Goal: Task Accomplishment & Management: Use online tool/utility

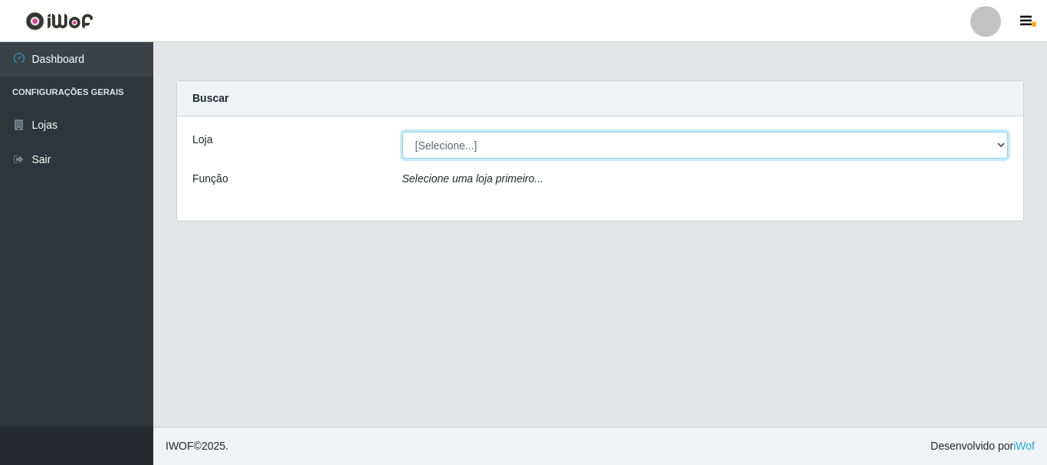
click at [506, 140] on select "[Selecione...] [GEOGRAPHIC_DATA] [GEOGRAPHIC_DATA]" at bounding box center [705, 145] width 606 height 27
select select "64"
click at [402, 132] on select "[Selecione...] [GEOGRAPHIC_DATA] [GEOGRAPHIC_DATA]" at bounding box center [705, 145] width 606 height 27
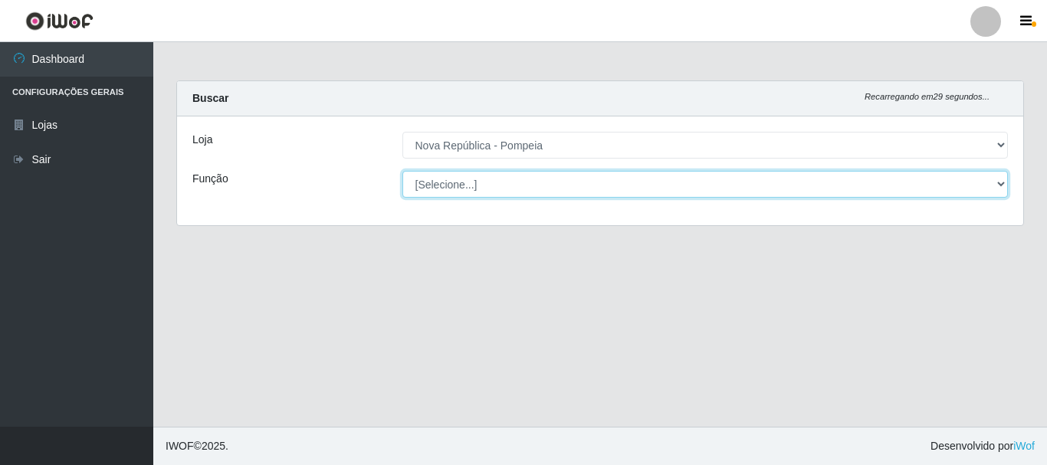
click at [535, 182] on select "[Selecione...] Balconista Operador de Caixa Recepcionista Repositor" at bounding box center [705, 184] width 606 height 27
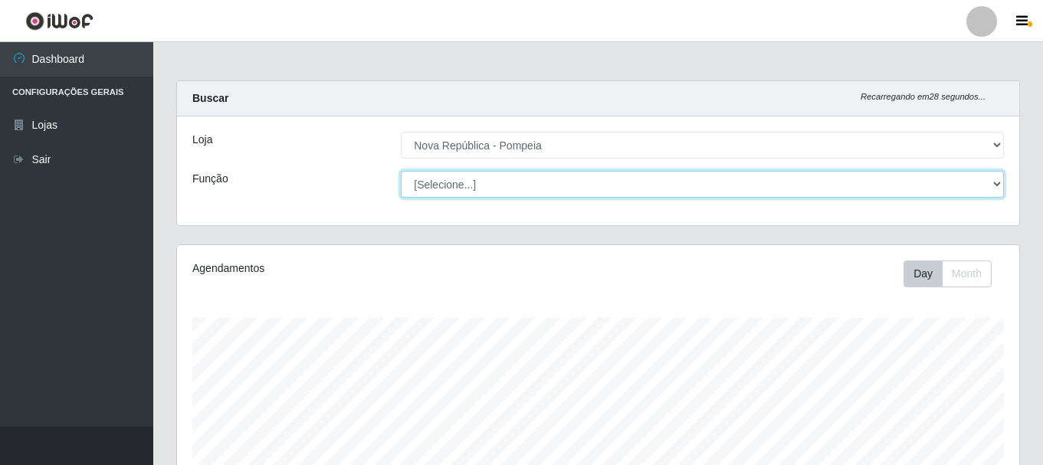
select select "22"
click at [401, 171] on select "[Selecione...] Balconista Operador de Caixa Recepcionista Repositor" at bounding box center [702, 184] width 603 height 27
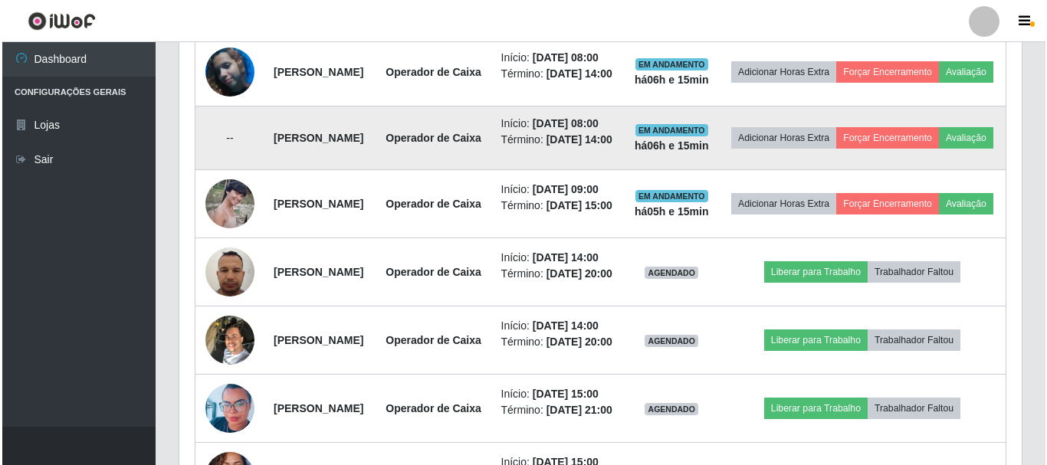
scroll to position [613, 0]
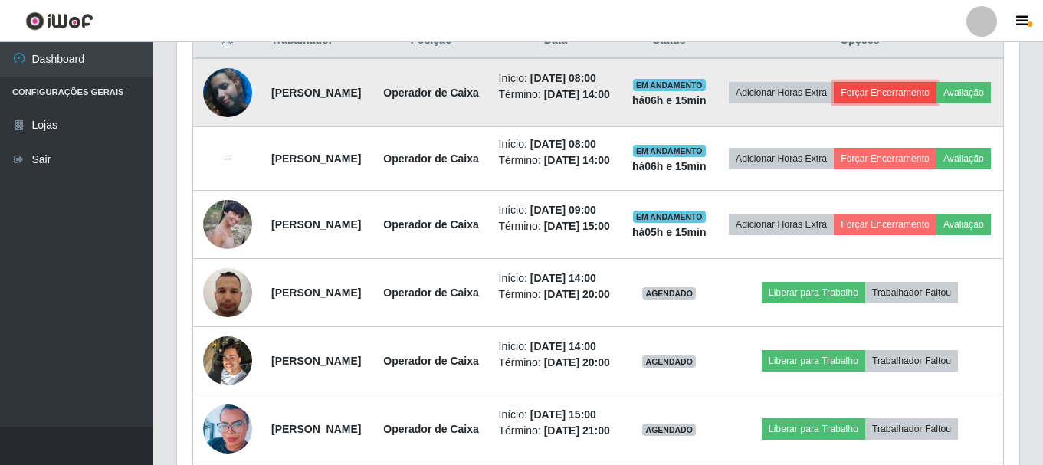
click at [936, 87] on button "Forçar Encerramento" at bounding box center [885, 92] width 103 height 21
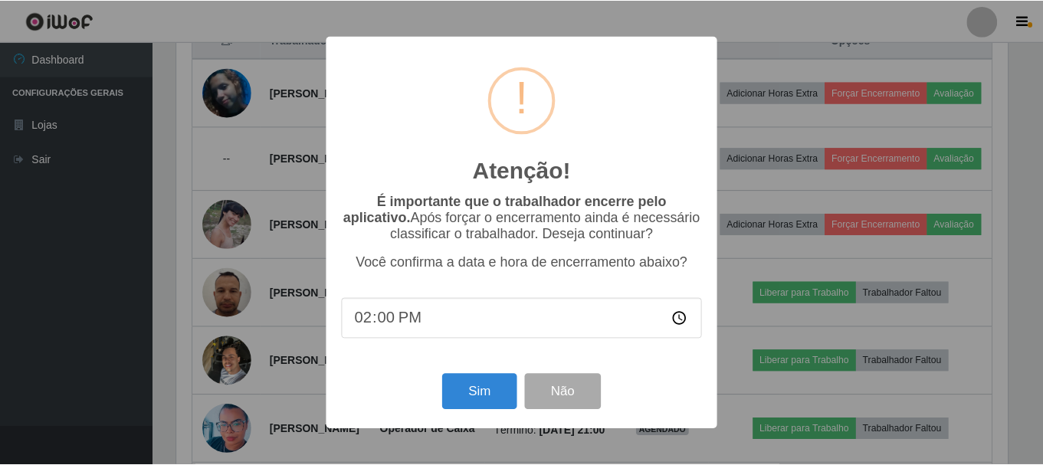
scroll to position [318, 834]
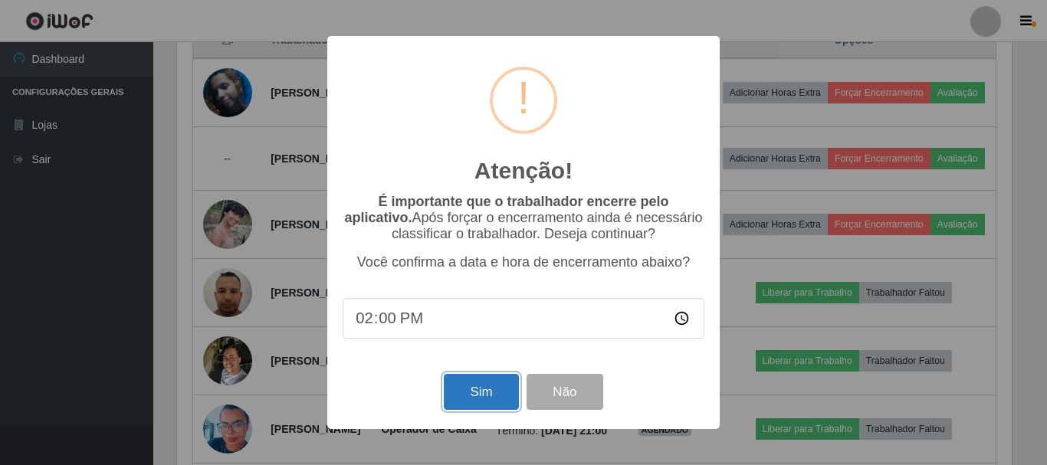
click at [495, 389] on button "Sim" at bounding box center [481, 392] width 74 height 36
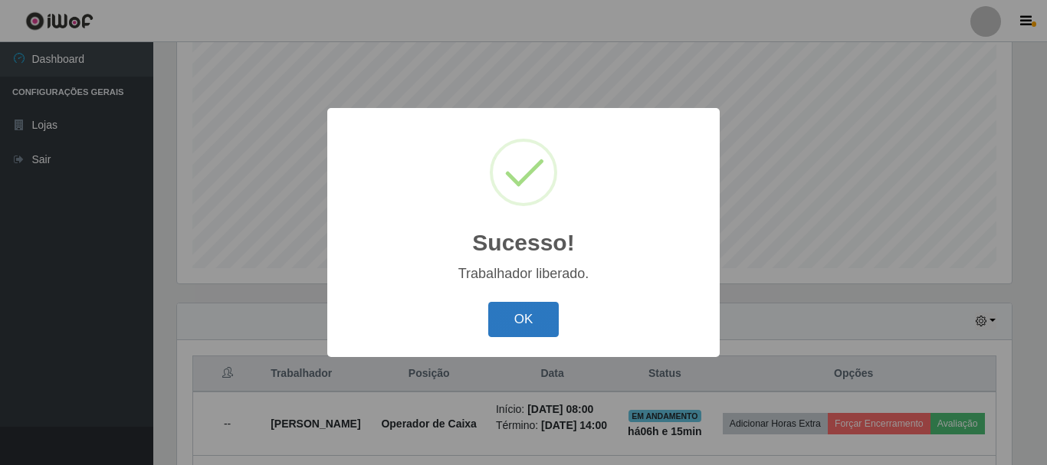
click at [520, 303] on button "OK" at bounding box center [523, 320] width 71 height 36
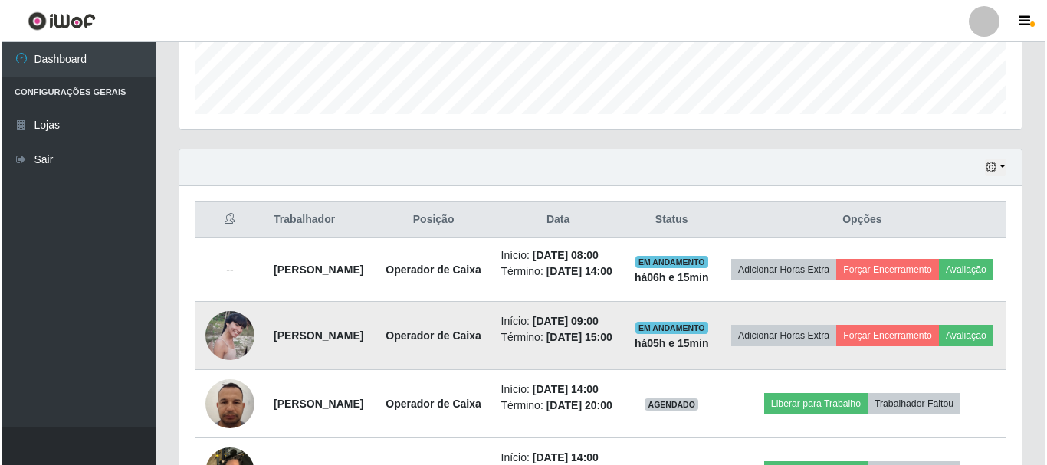
scroll to position [510, 0]
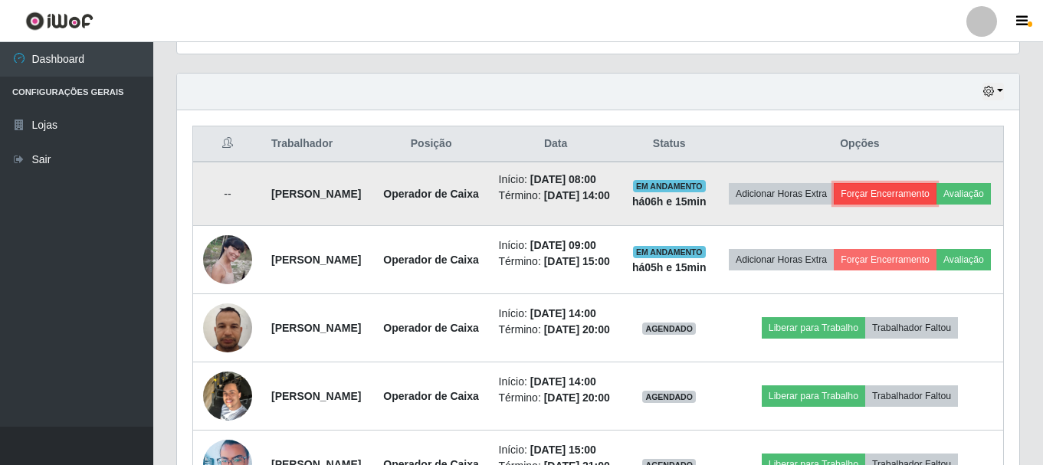
click at [936, 195] on button "Forçar Encerramento" at bounding box center [885, 193] width 103 height 21
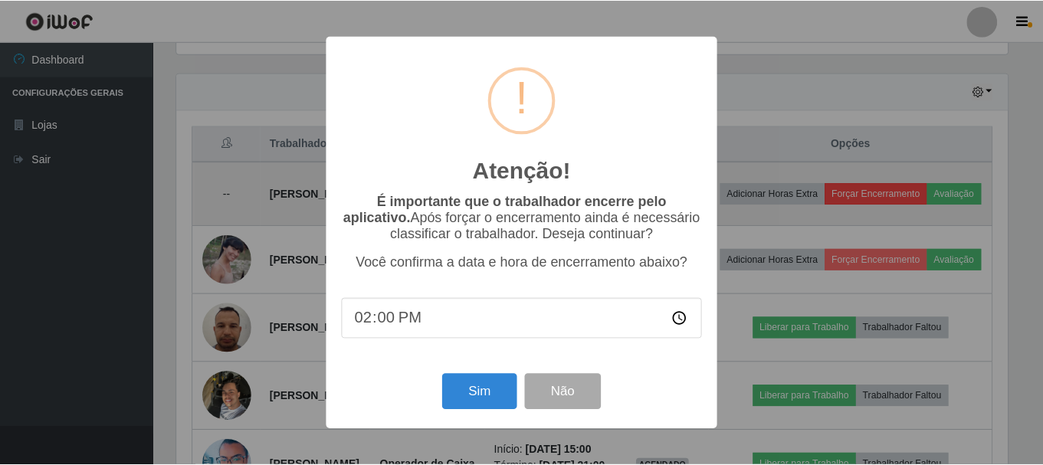
scroll to position [318, 834]
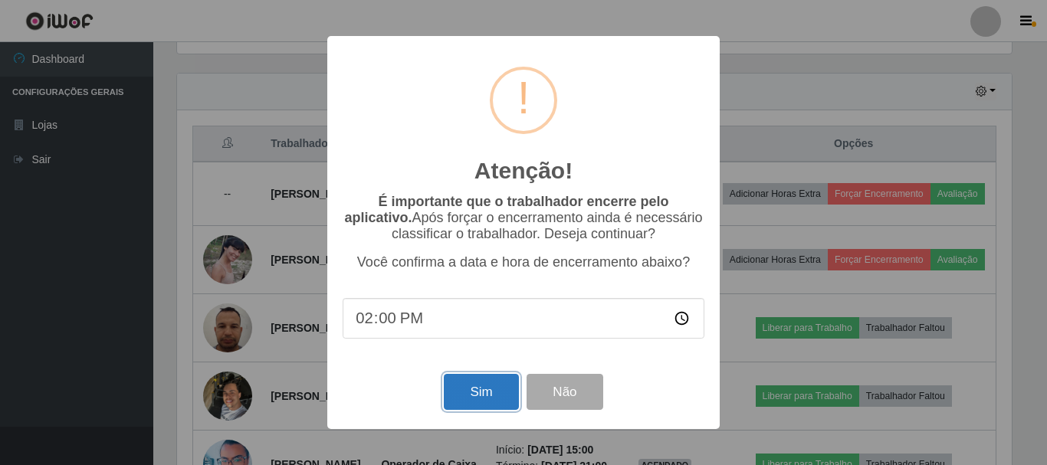
click at [491, 397] on button "Sim" at bounding box center [481, 392] width 74 height 36
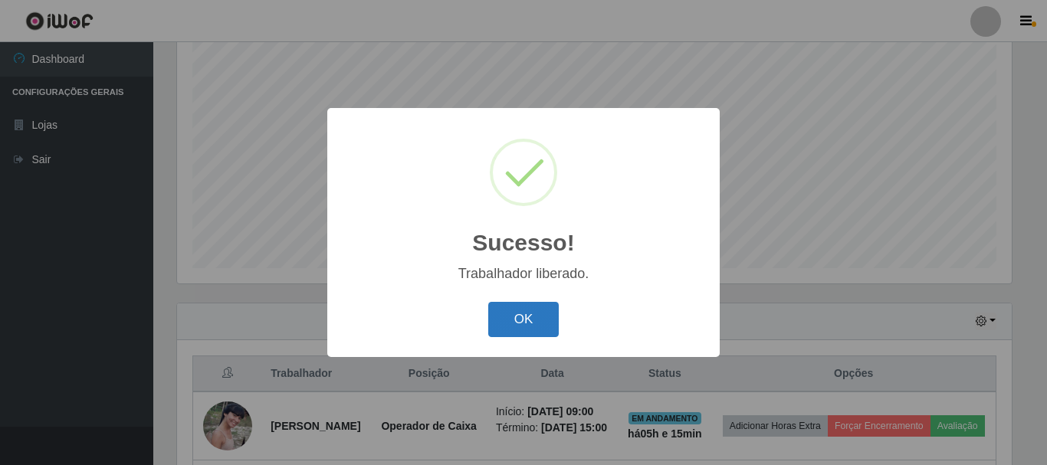
click at [538, 317] on button "OK" at bounding box center [523, 320] width 71 height 36
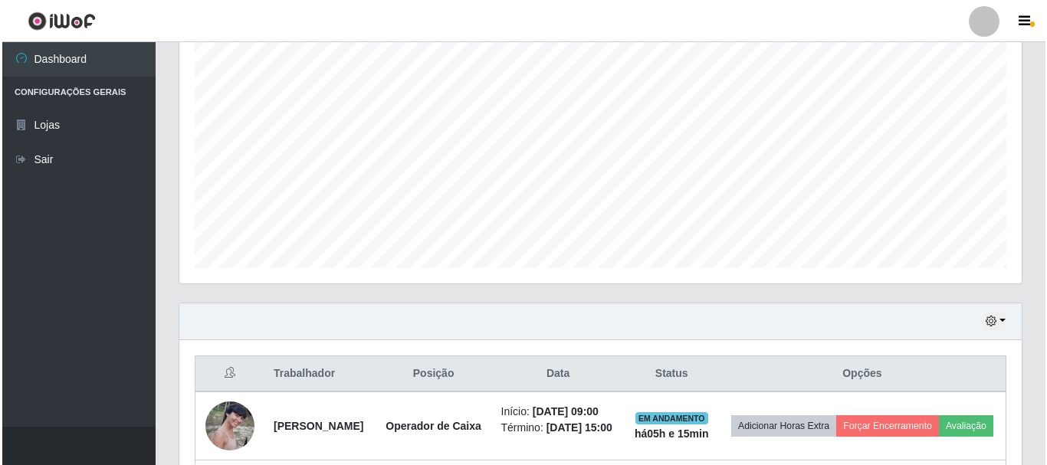
scroll to position [586, 0]
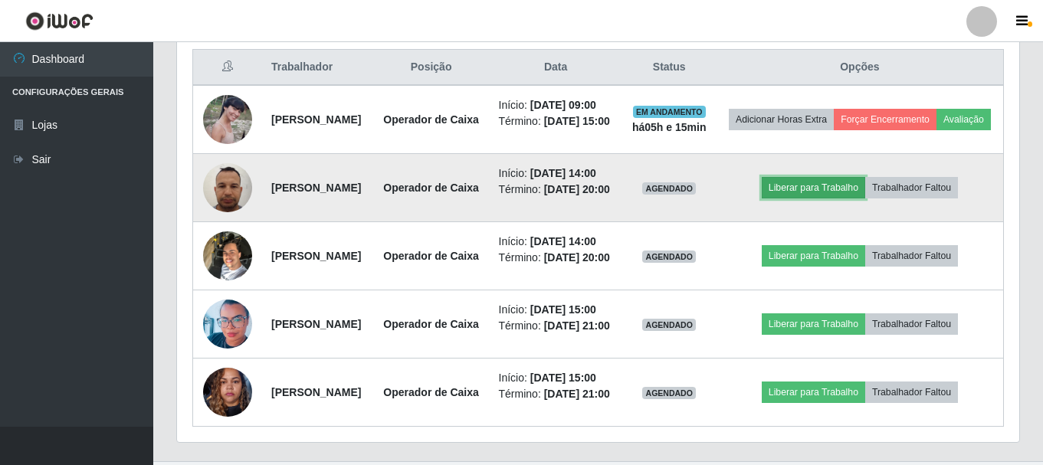
click at [835, 198] on button "Liberar para Trabalho" at bounding box center [813, 187] width 103 height 21
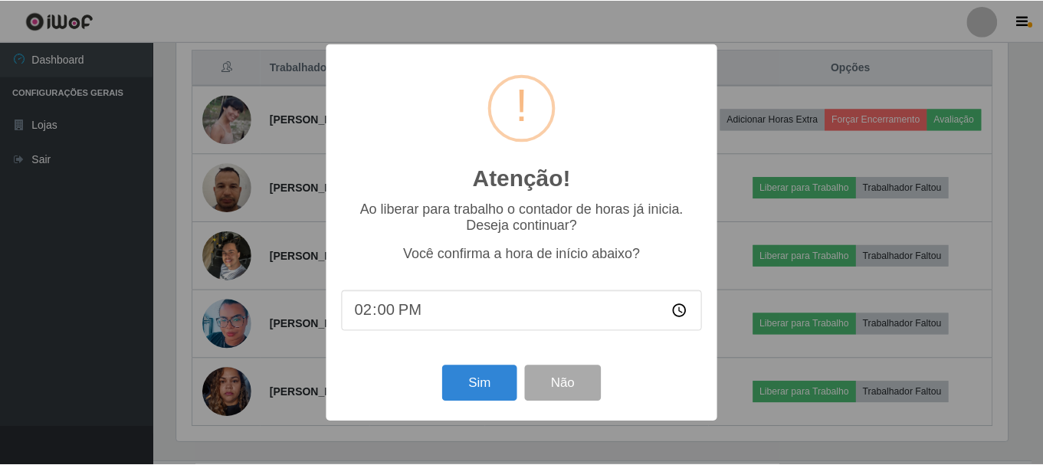
scroll to position [318, 834]
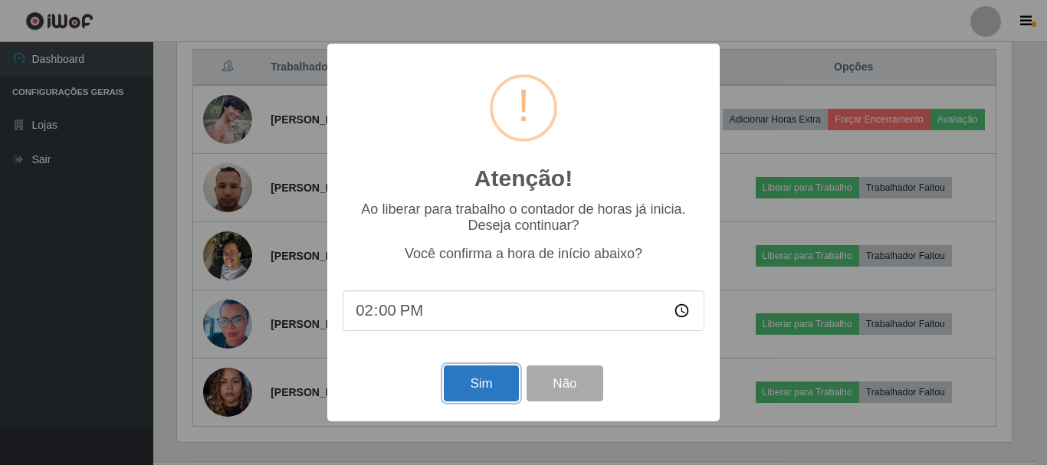
click at [487, 382] on button "Sim" at bounding box center [481, 383] width 74 height 36
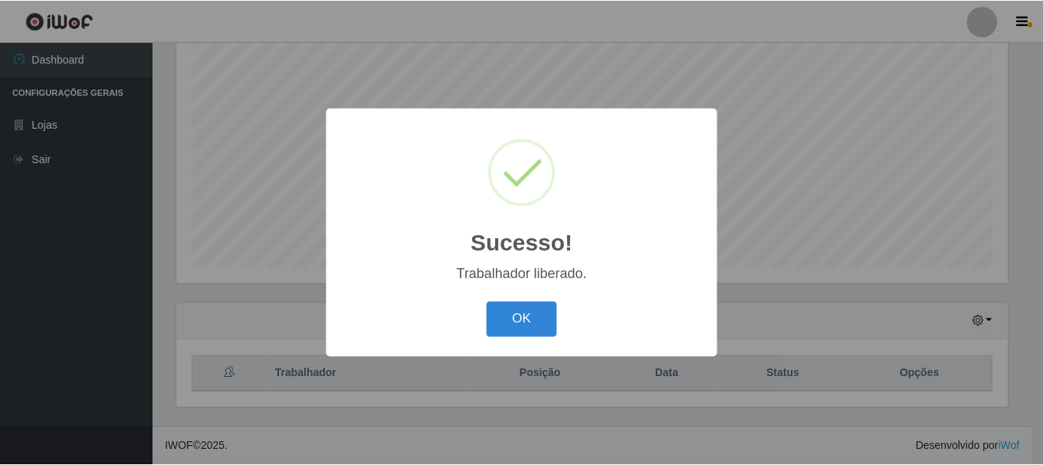
scroll to position [0, 0]
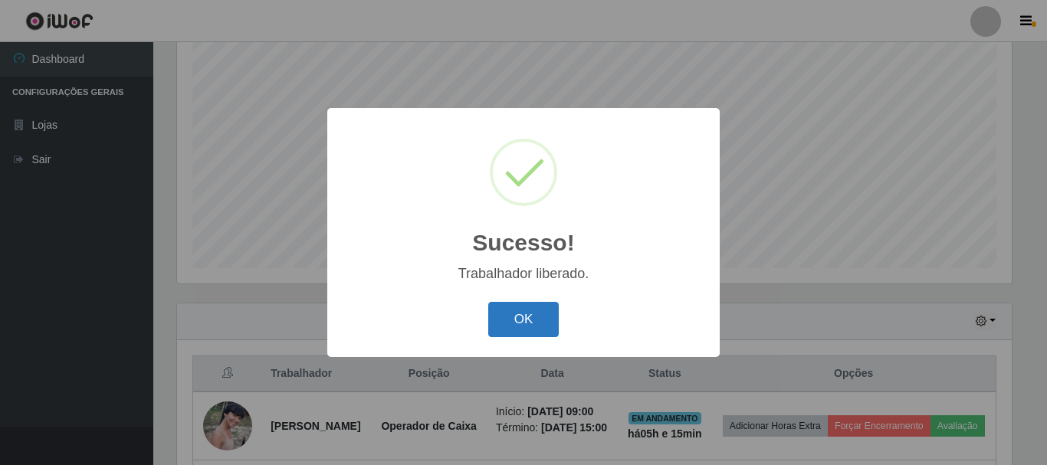
click at [519, 317] on button "OK" at bounding box center [523, 320] width 71 height 36
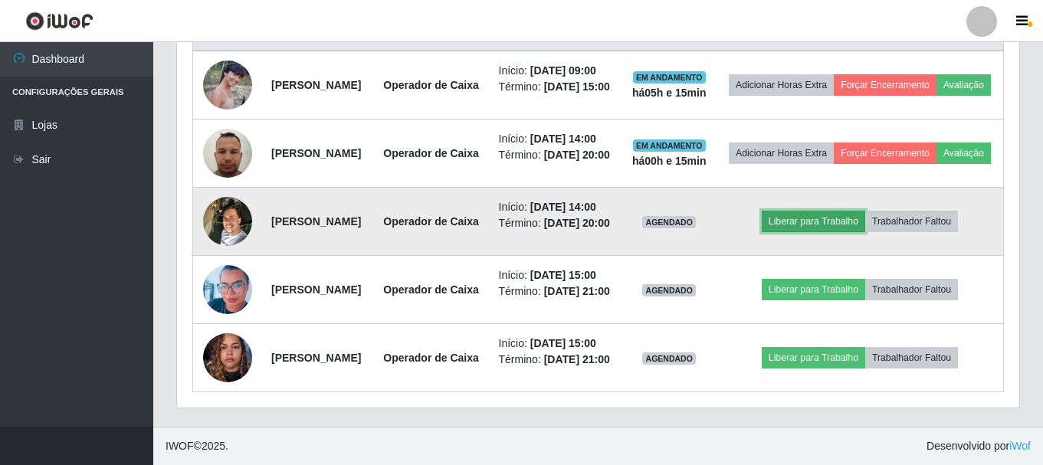
click at [834, 211] on button "Liberar para Trabalho" at bounding box center [813, 221] width 103 height 21
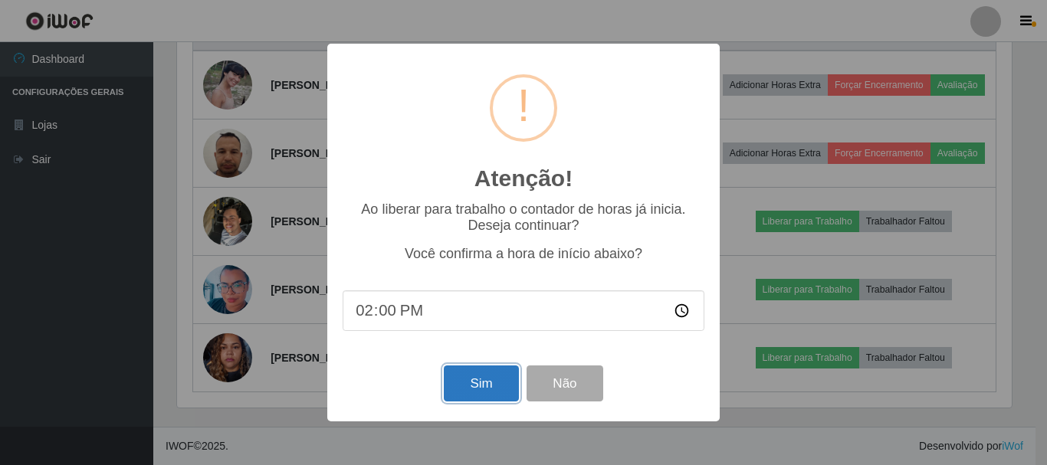
click at [489, 386] on button "Sim" at bounding box center [481, 383] width 74 height 36
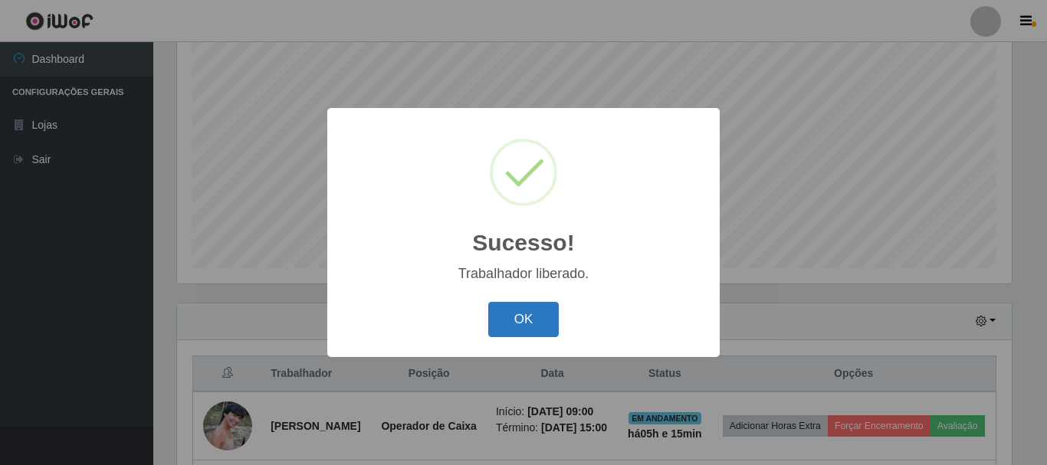
click at [529, 323] on button "OK" at bounding box center [523, 320] width 71 height 36
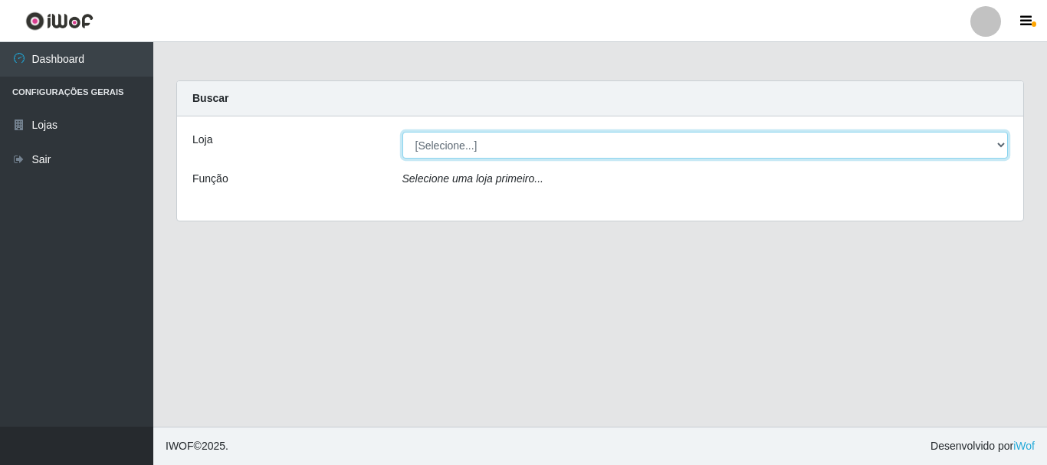
drag, startPoint x: 538, startPoint y: 139, endPoint x: 550, endPoint y: 158, distance: 22.1
click at [538, 139] on select "[Selecione...] [GEOGRAPHIC_DATA] [GEOGRAPHIC_DATA]" at bounding box center [705, 145] width 606 height 27
select select "64"
click at [402, 132] on select "[Selecione...] [GEOGRAPHIC_DATA] [GEOGRAPHIC_DATA]" at bounding box center [705, 145] width 606 height 27
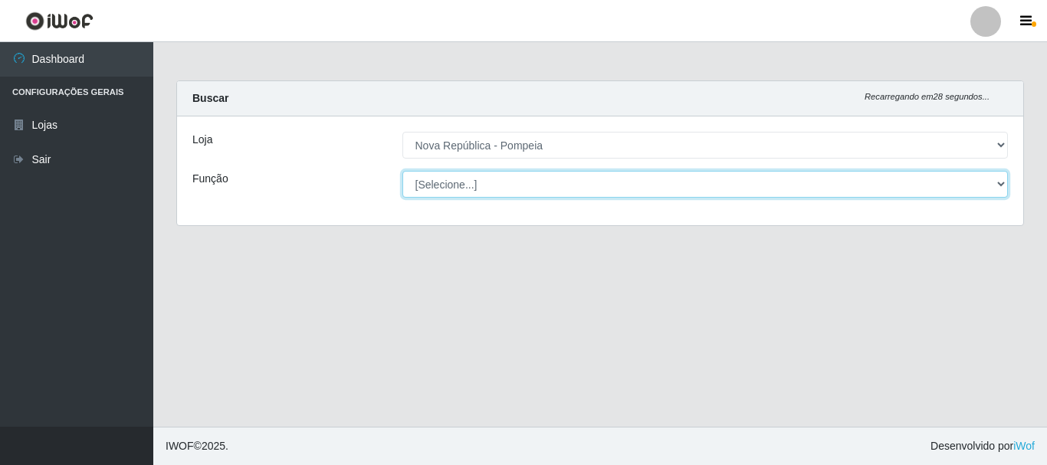
click at [552, 195] on select "[Selecione...] Balconista Operador de Caixa Recepcionista Repositor" at bounding box center [705, 184] width 606 height 27
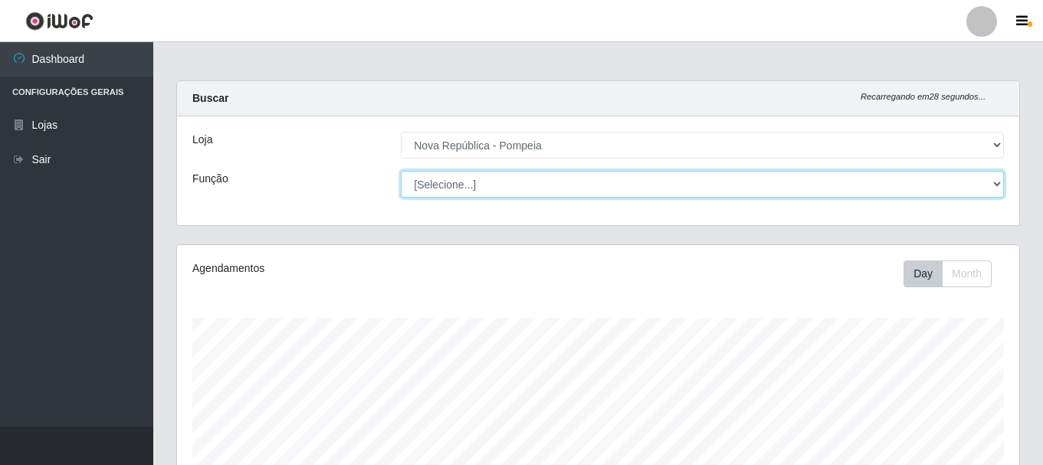
scroll to position [318, 842]
select select "22"
click at [401, 171] on select "[Selecione...] Balconista Operador de Caixa Recepcionista Repositor" at bounding box center [702, 184] width 603 height 27
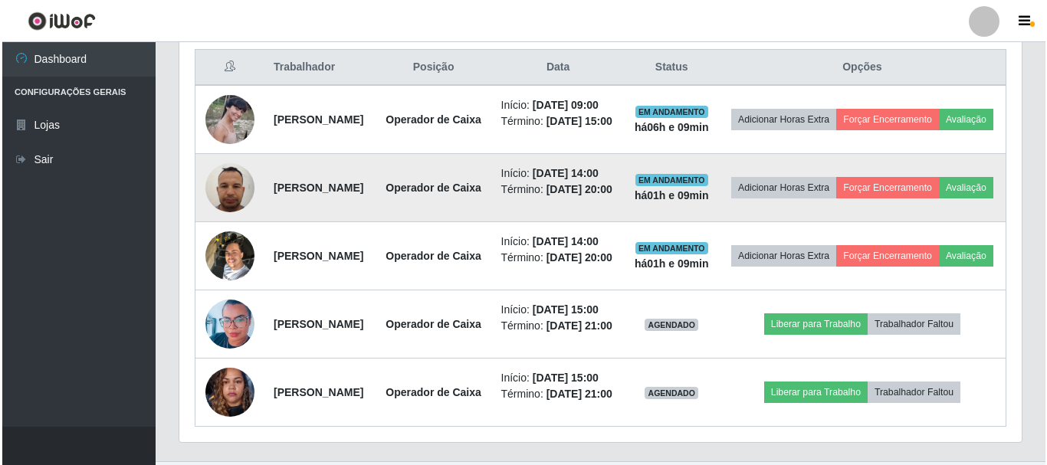
scroll to position [510, 0]
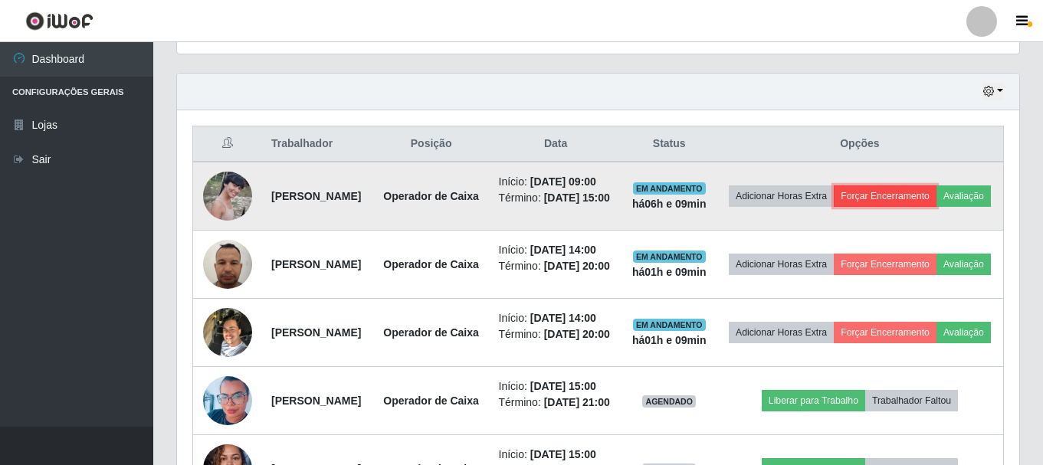
click at [913, 200] on button "Forçar Encerramento" at bounding box center [885, 195] width 103 height 21
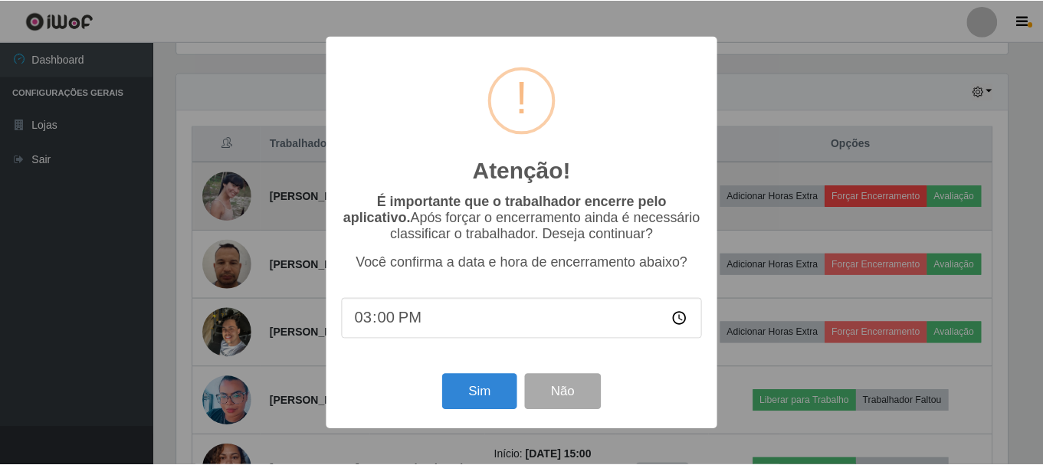
scroll to position [318, 834]
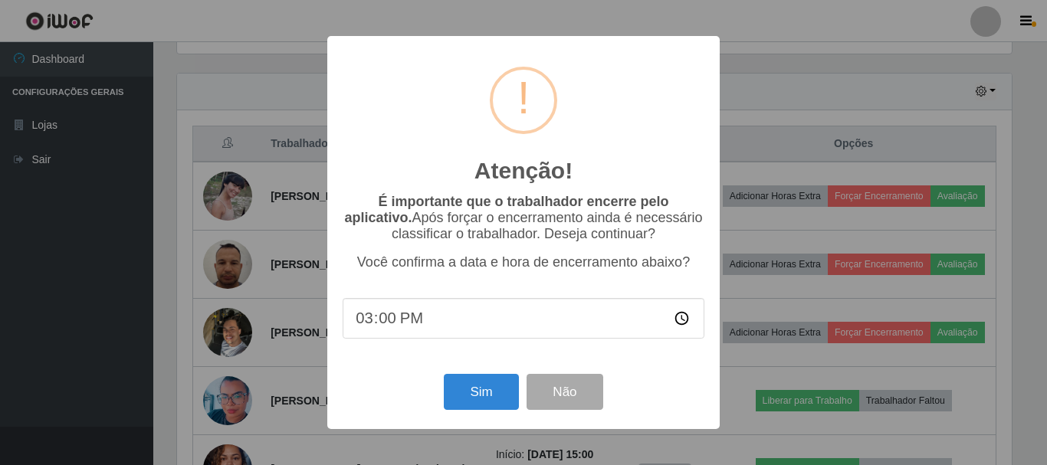
click at [921, 82] on div "Atenção! × É importante que o trabalhador encerre pelo aplicativo. Após forçar …" at bounding box center [523, 232] width 1047 height 465
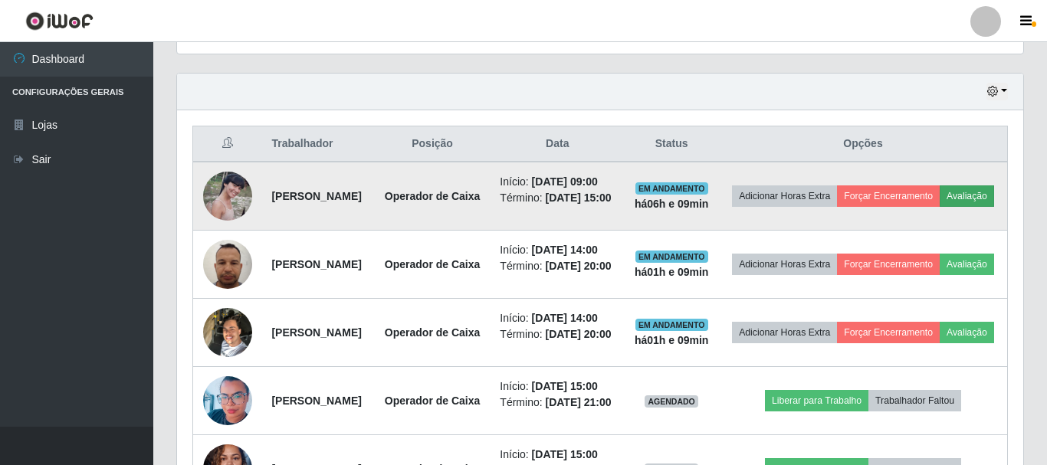
click at [856, 224] on td "Adicionar Horas Extra Forçar Encerramento Avaliação" at bounding box center [863, 196] width 288 height 69
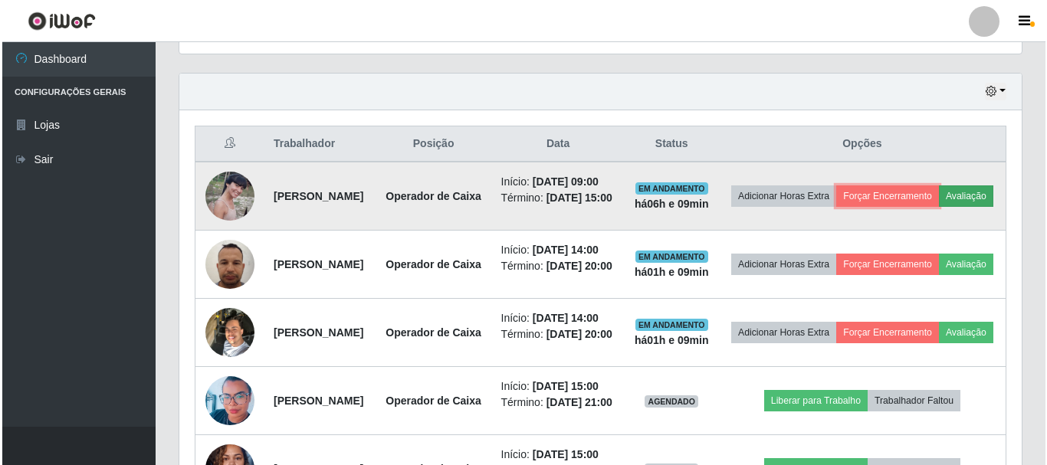
scroll to position [318, 842]
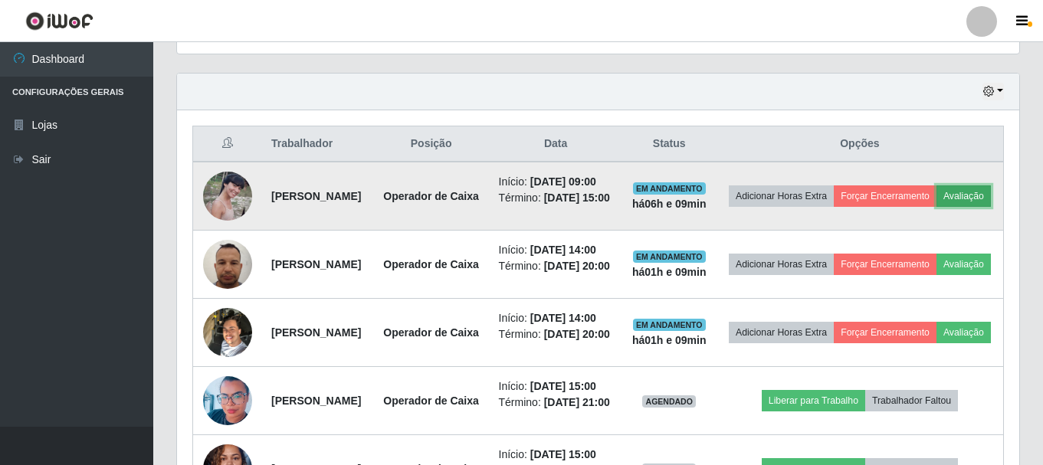
click at [936, 207] on button "Avaliação" at bounding box center [963, 195] width 54 height 21
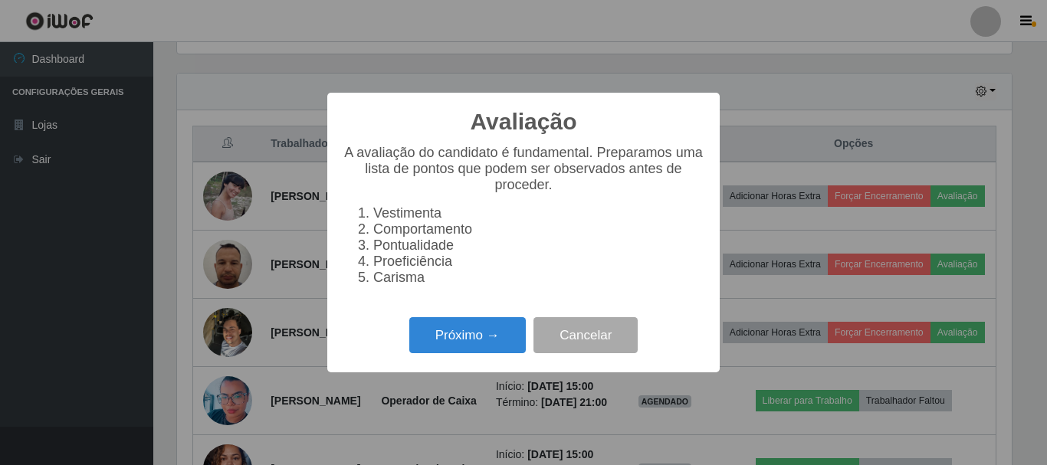
scroll to position [318, 834]
click at [464, 342] on button "Próximo →" at bounding box center [467, 335] width 116 height 36
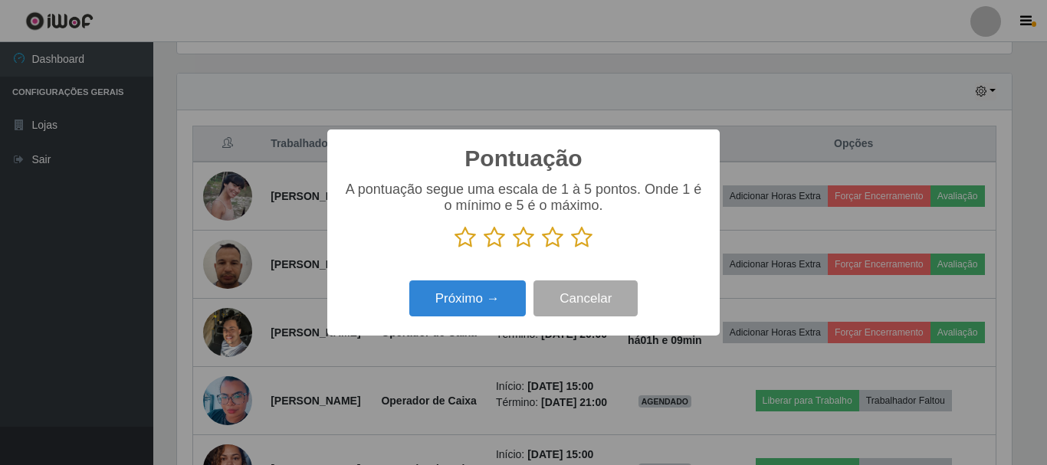
scroll to position [765905, 765389]
click at [582, 236] on icon at bounding box center [581, 237] width 21 height 23
click at [571, 249] on input "radio" at bounding box center [571, 249] width 0 height 0
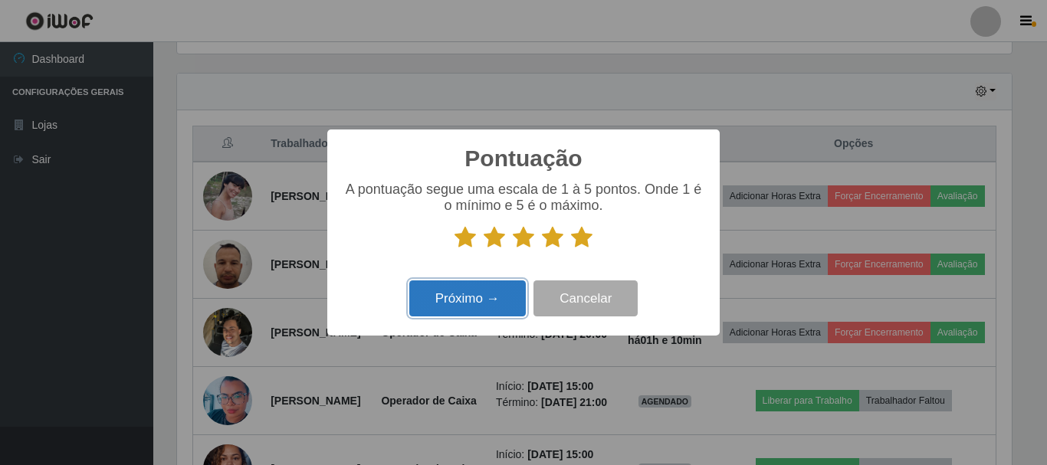
click at [475, 297] on button "Próximo →" at bounding box center [467, 298] width 116 height 36
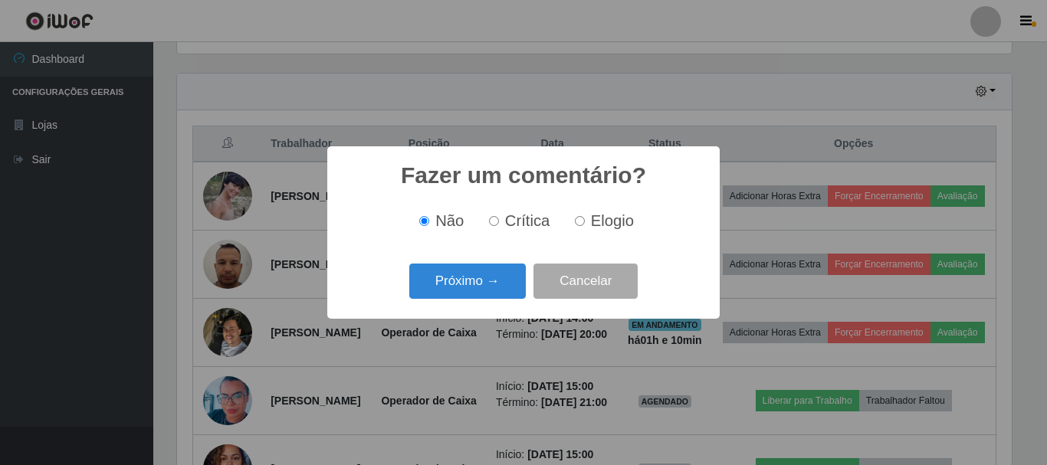
click at [588, 221] on label "Elogio" at bounding box center [601, 221] width 65 height 18
click at [585, 221] on input "Elogio" at bounding box center [580, 221] width 10 height 10
radio input "true"
click at [466, 287] on button "Próximo →" at bounding box center [467, 282] width 116 height 36
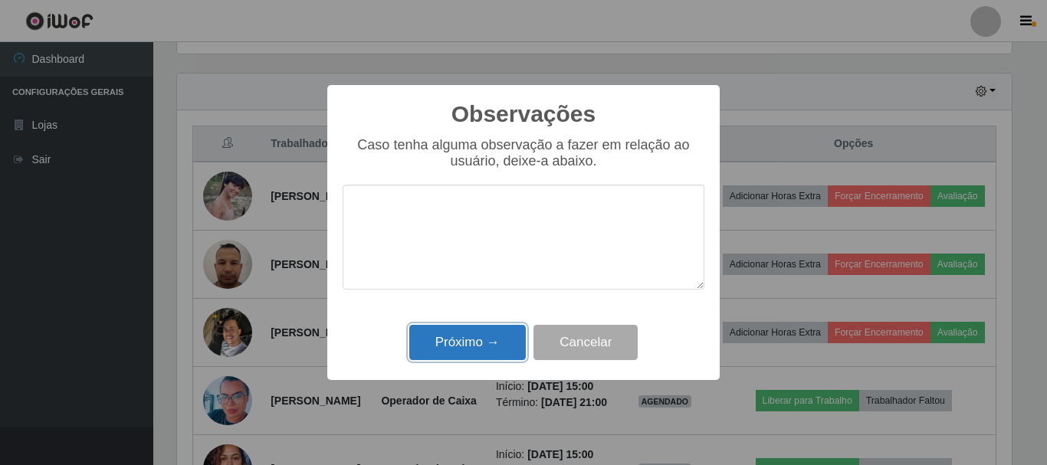
click at [477, 339] on button "Próximo →" at bounding box center [467, 343] width 116 height 36
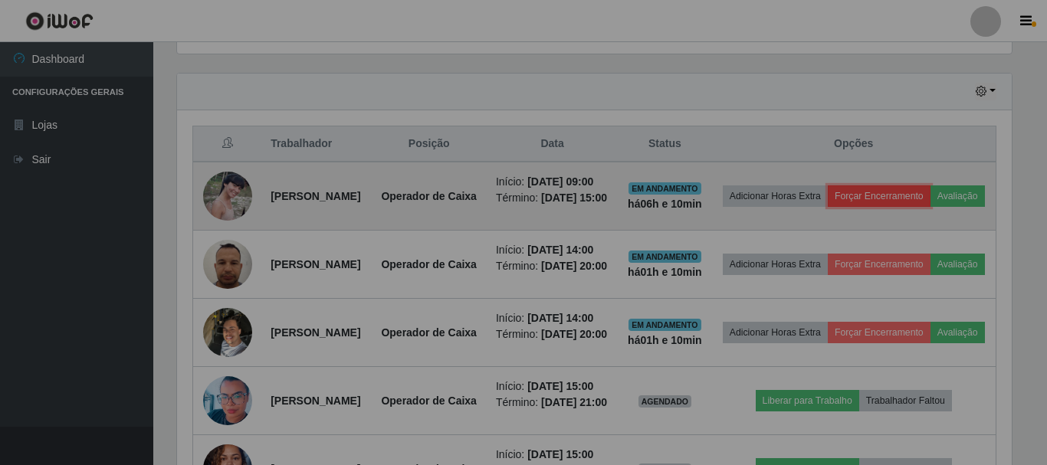
click at [929, 198] on button "Forçar Encerramento" at bounding box center [879, 195] width 103 height 21
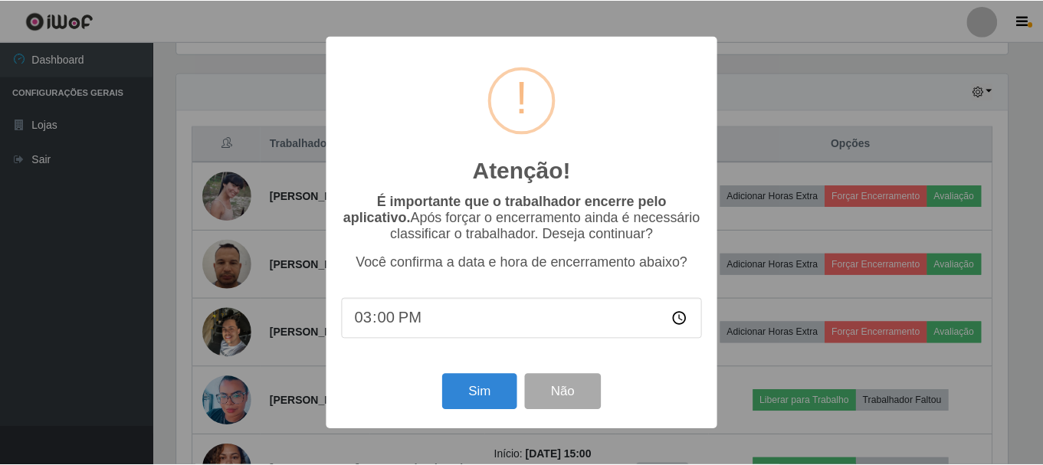
scroll to position [318, 834]
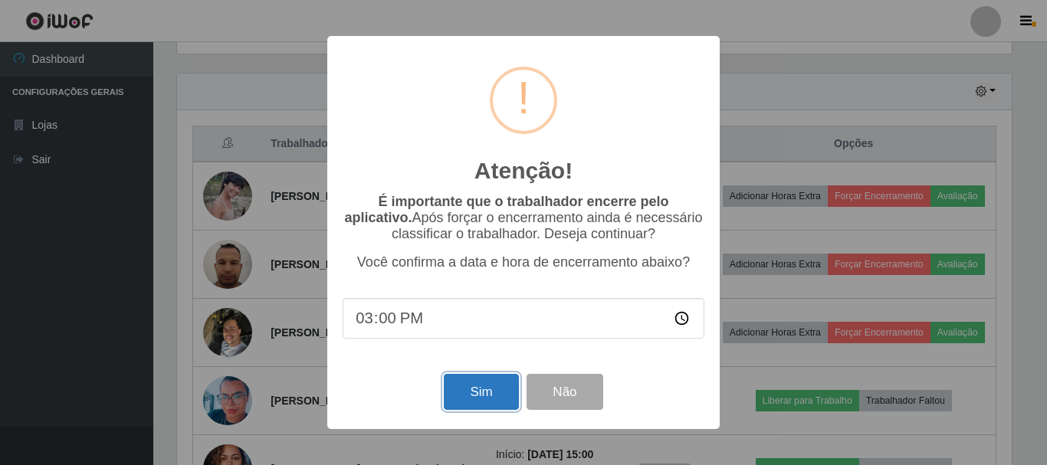
click at [496, 393] on button "Sim" at bounding box center [481, 392] width 74 height 36
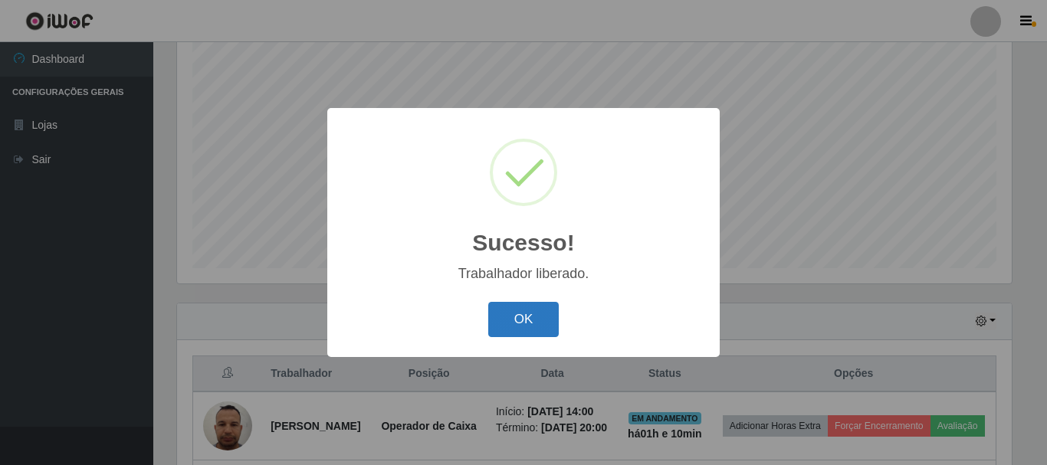
click at [522, 319] on button "OK" at bounding box center [523, 320] width 71 height 36
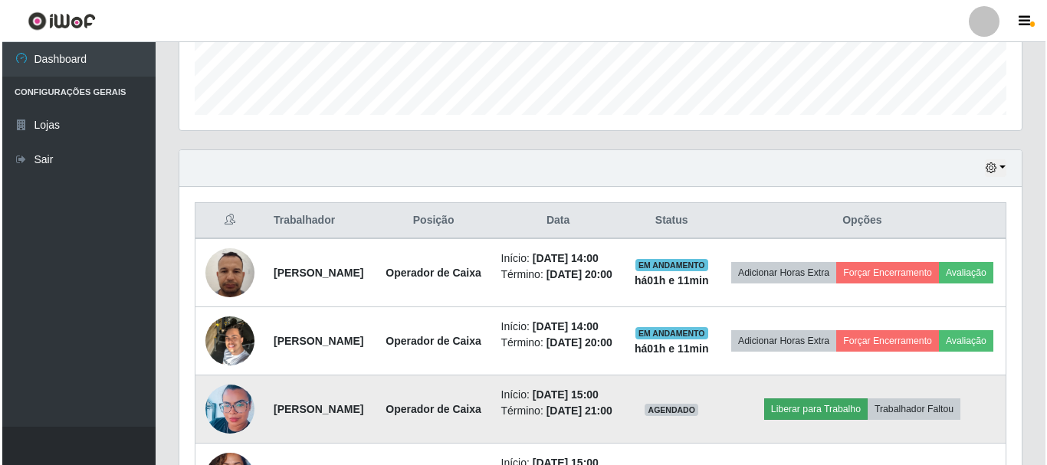
scroll to position [663, 0]
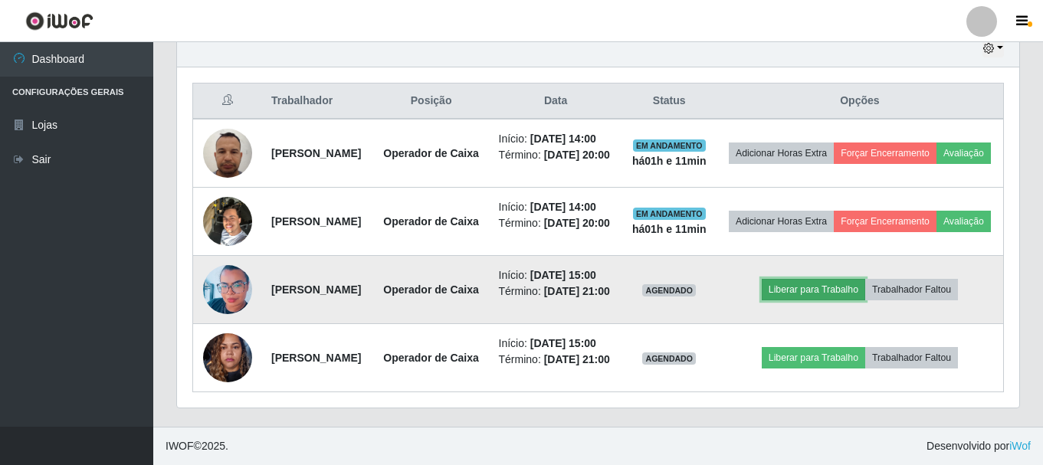
click at [831, 279] on button "Liberar para Trabalho" at bounding box center [813, 289] width 103 height 21
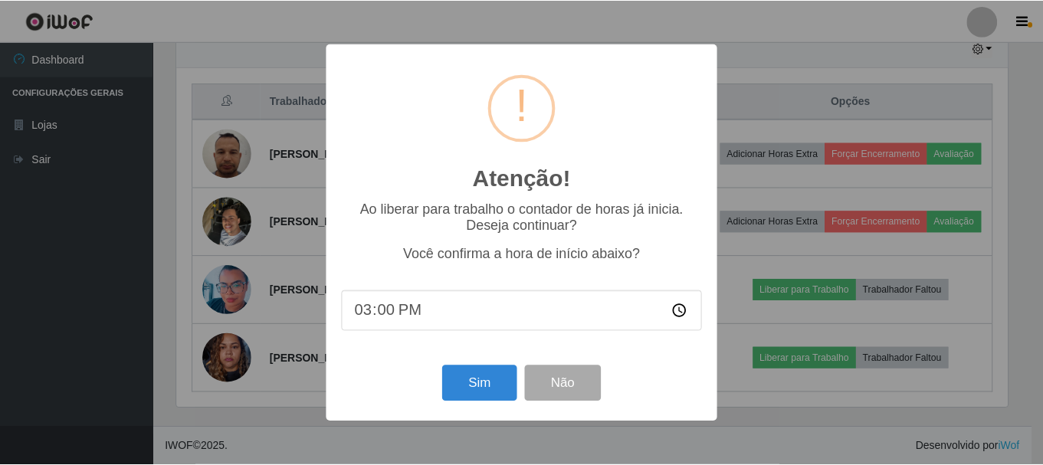
scroll to position [318, 834]
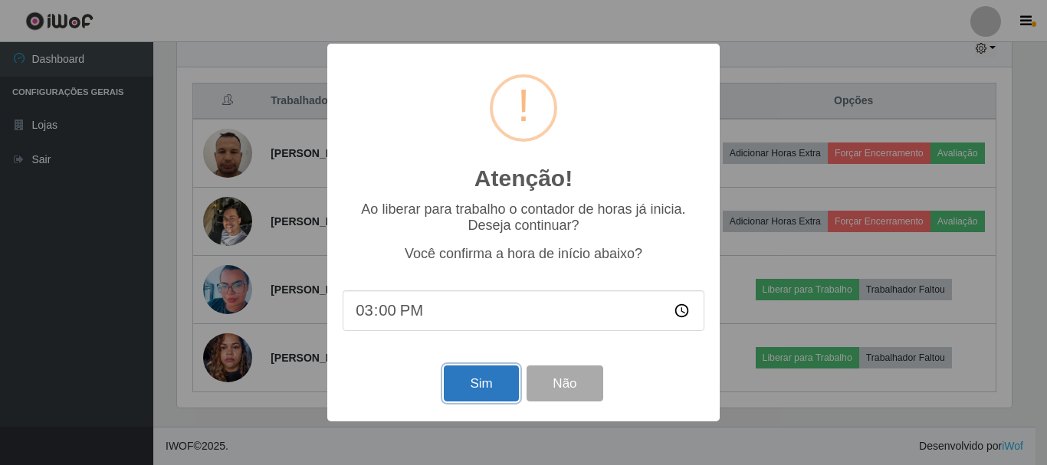
click at [482, 388] on button "Sim" at bounding box center [481, 383] width 74 height 36
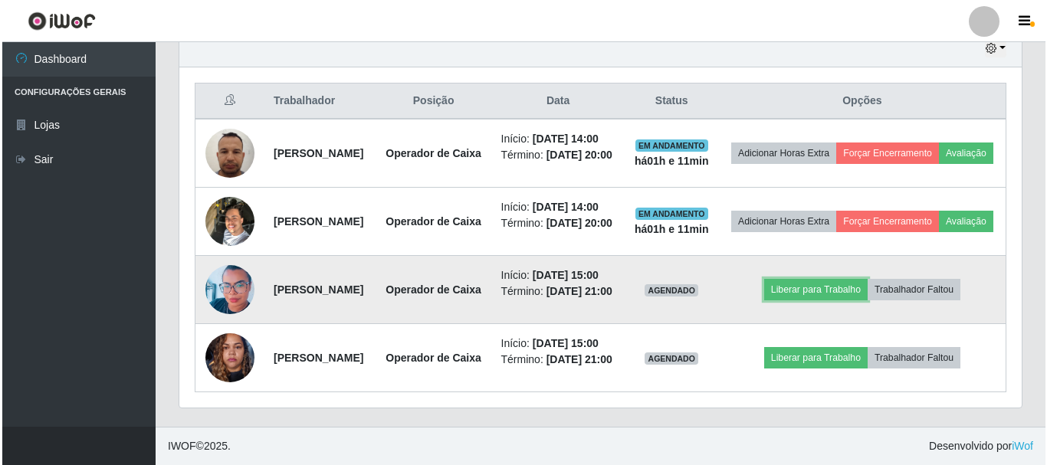
scroll to position [318, 842]
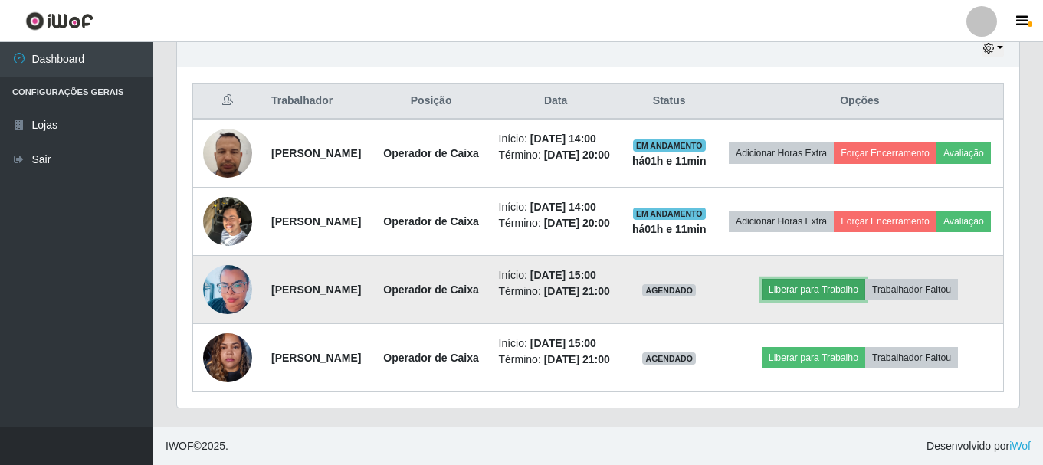
click at [837, 279] on button "Liberar para Trabalho" at bounding box center [813, 289] width 103 height 21
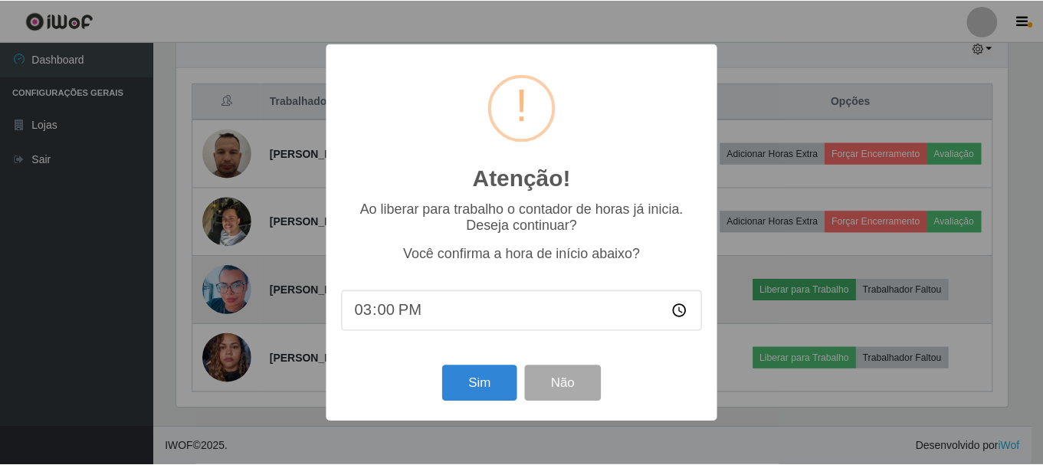
scroll to position [318, 834]
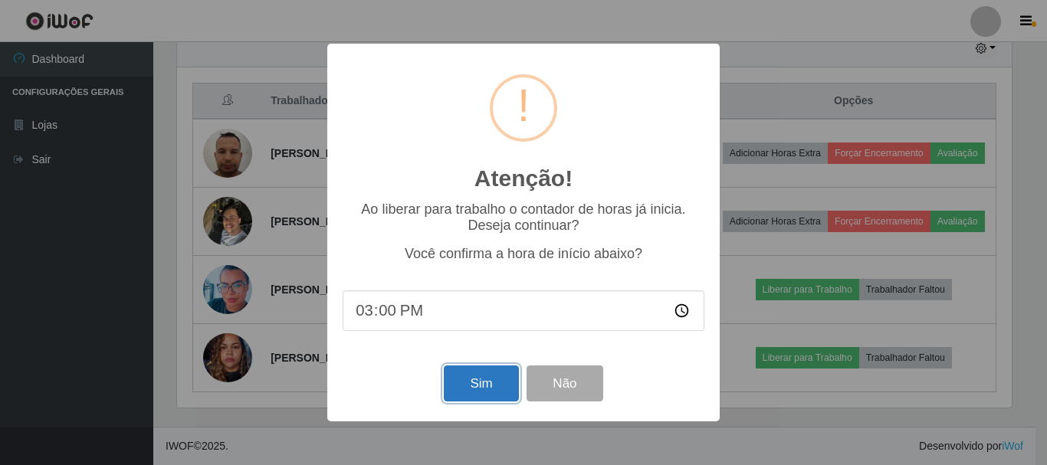
click at [460, 391] on button "Sim" at bounding box center [481, 383] width 74 height 36
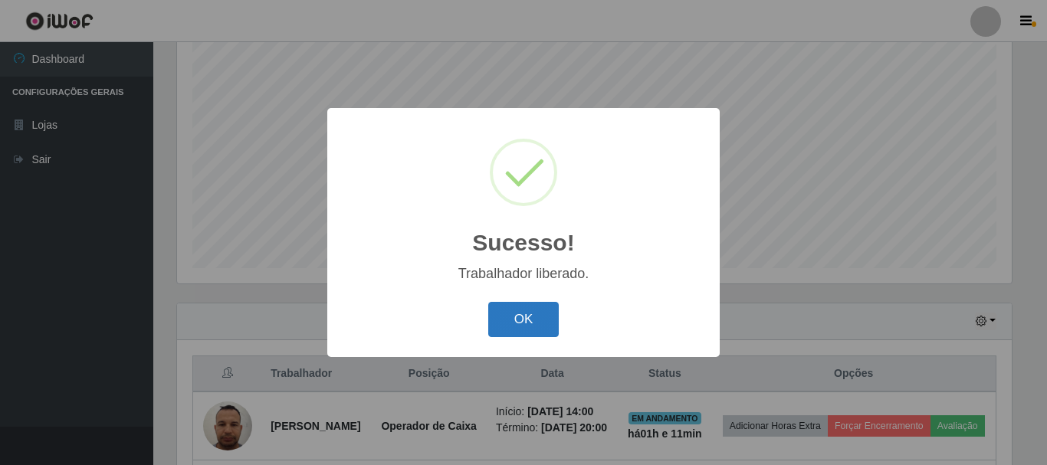
click at [524, 316] on button "OK" at bounding box center [523, 320] width 71 height 36
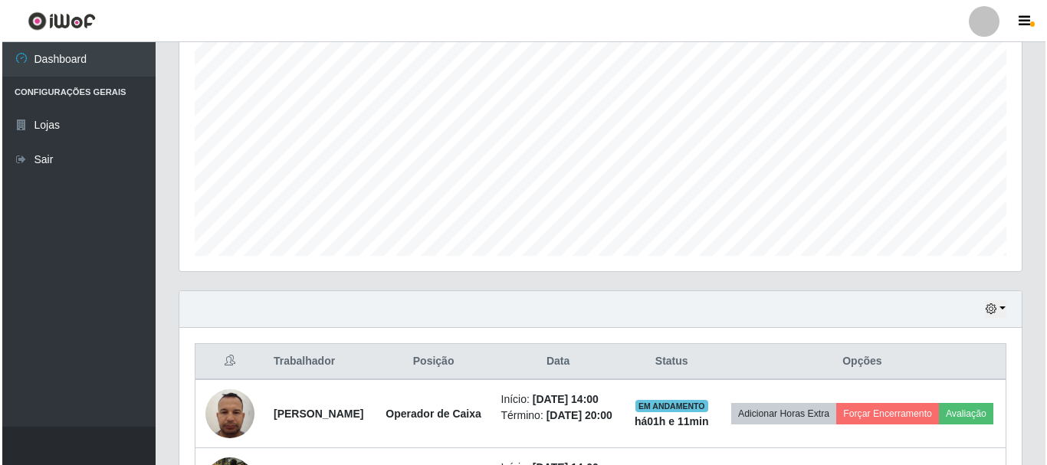
scroll to position [663, 0]
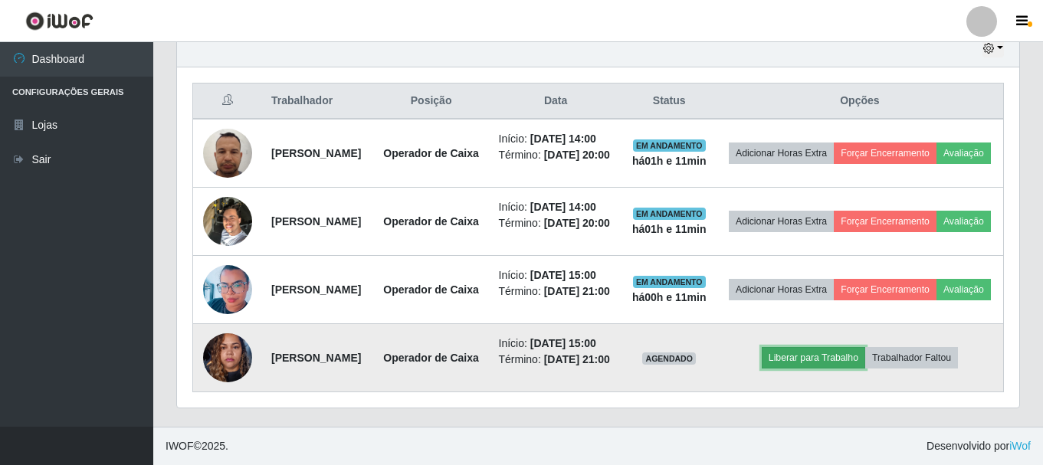
click at [825, 348] on button "Liberar para Trabalho" at bounding box center [813, 357] width 103 height 21
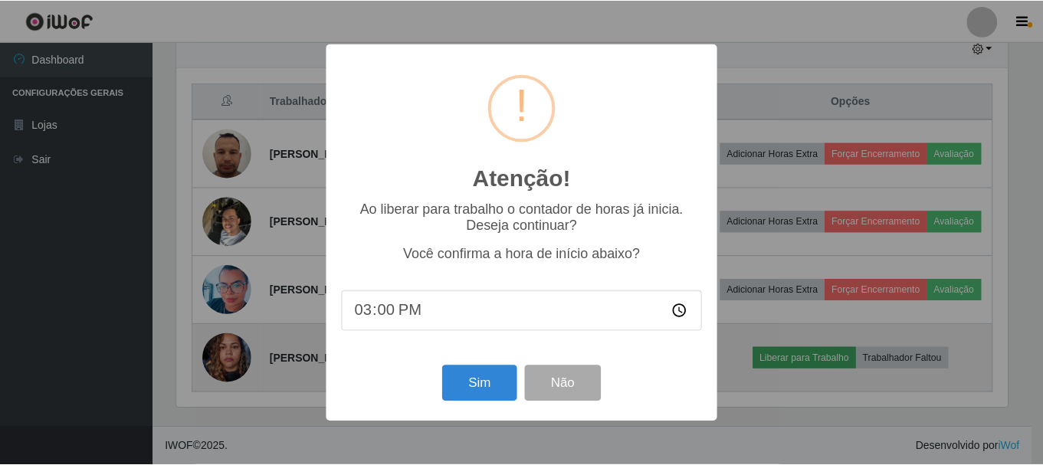
scroll to position [318, 834]
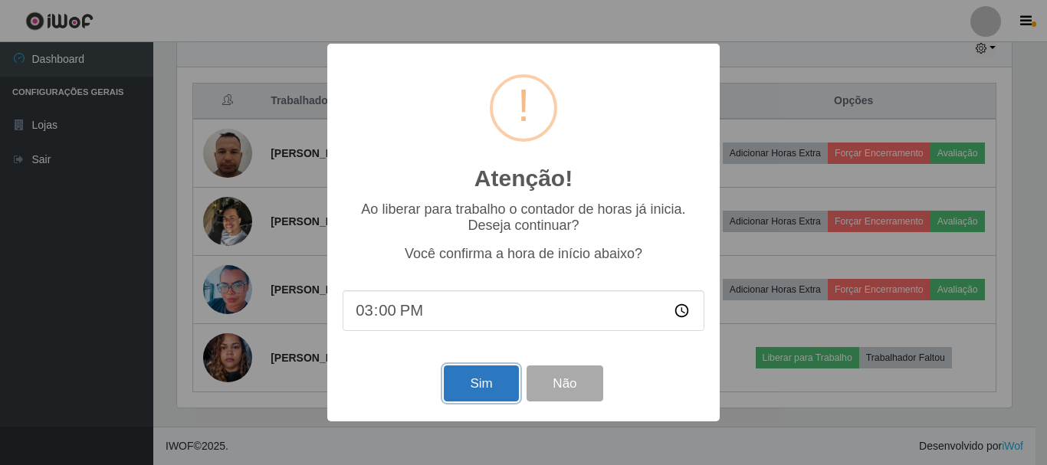
click at [474, 381] on button "Sim" at bounding box center [481, 383] width 74 height 36
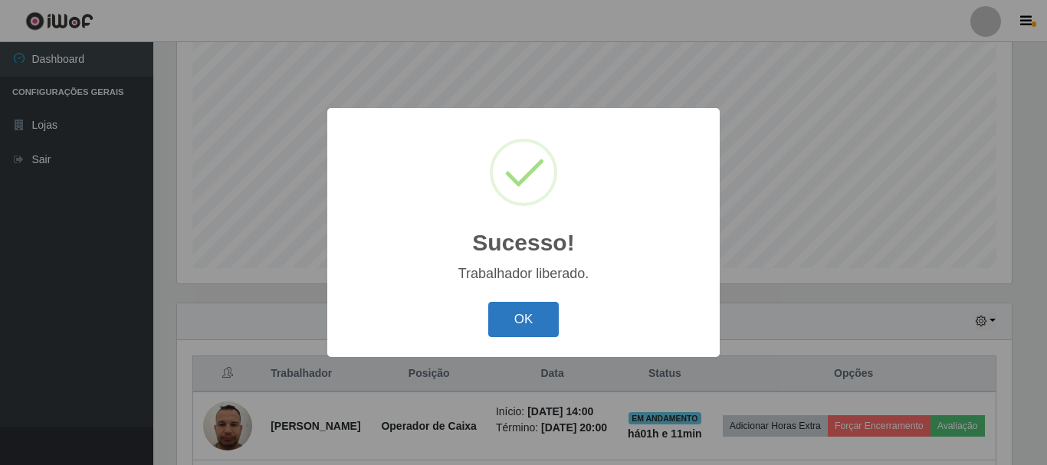
click at [539, 318] on button "OK" at bounding box center [523, 320] width 71 height 36
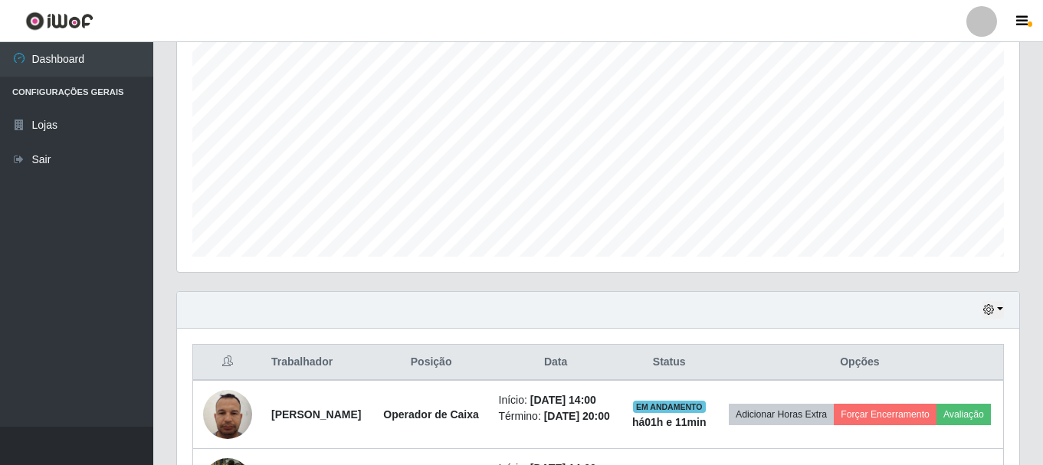
scroll to position [126, 0]
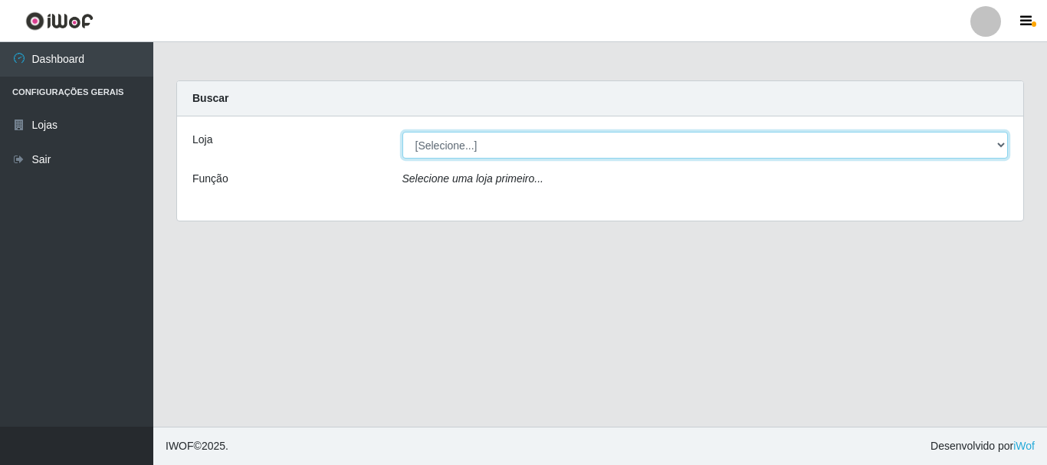
click at [509, 135] on select "[Selecione...] [GEOGRAPHIC_DATA] [GEOGRAPHIC_DATA]" at bounding box center [705, 145] width 606 height 27
select select "64"
click at [402, 132] on select "[Selecione...] [GEOGRAPHIC_DATA] [GEOGRAPHIC_DATA]" at bounding box center [705, 145] width 606 height 27
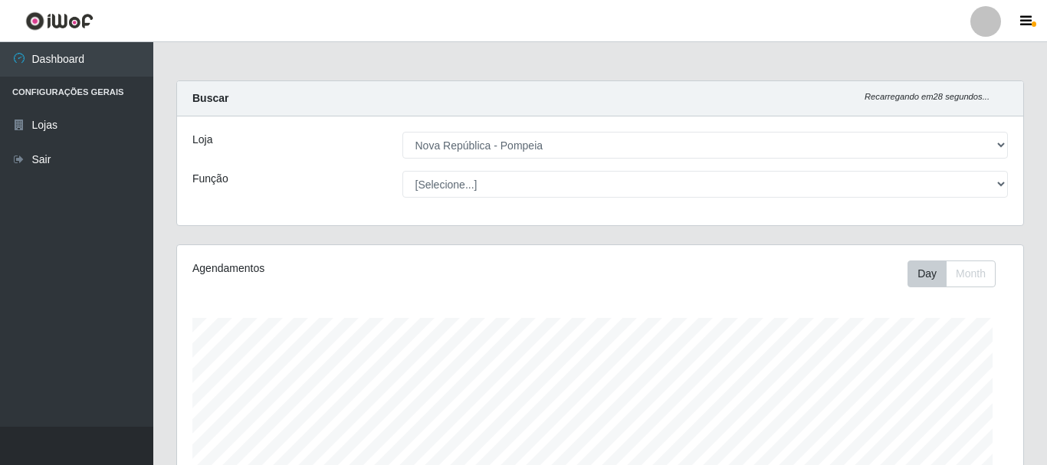
click at [563, 198] on div "Loja [Selecione...] Nova República - Pajuçara Nova República - Pompeia Função […" at bounding box center [600, 170] width 846 height 109
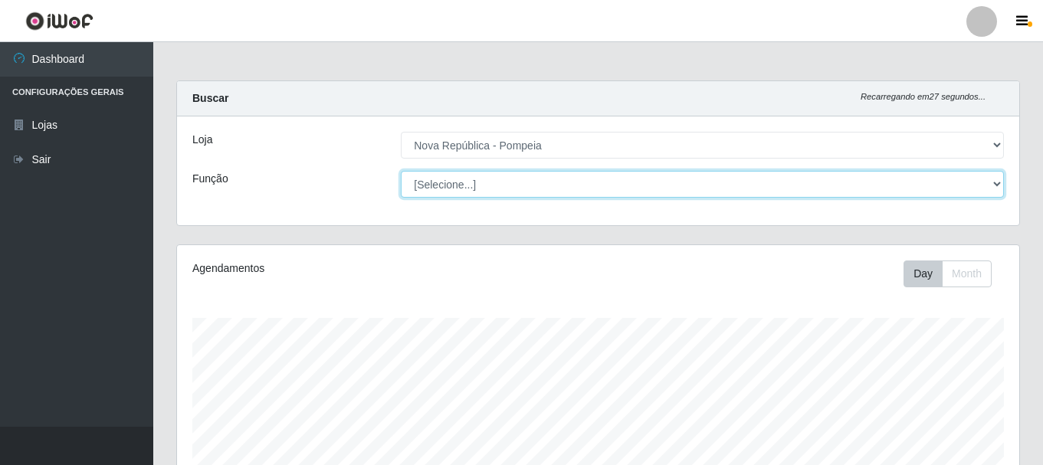
click at [542, 182] on select "[Selecione...] Balconista Operador de Caixa Recepcionista Repositor" at bounding box center [702, 184] width 603 height 27
select select "22"
click at [401, 171] on select "[Selecione...] Balconista Operador de Caixa Recepcionista Repositor" at bounding box center [702, 184] width 603 height 27
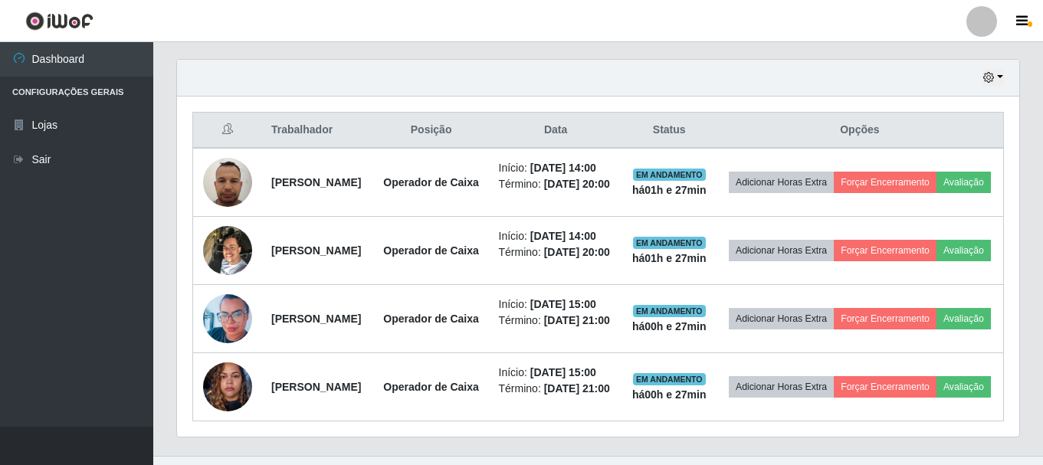
scroll to position [510, 0]
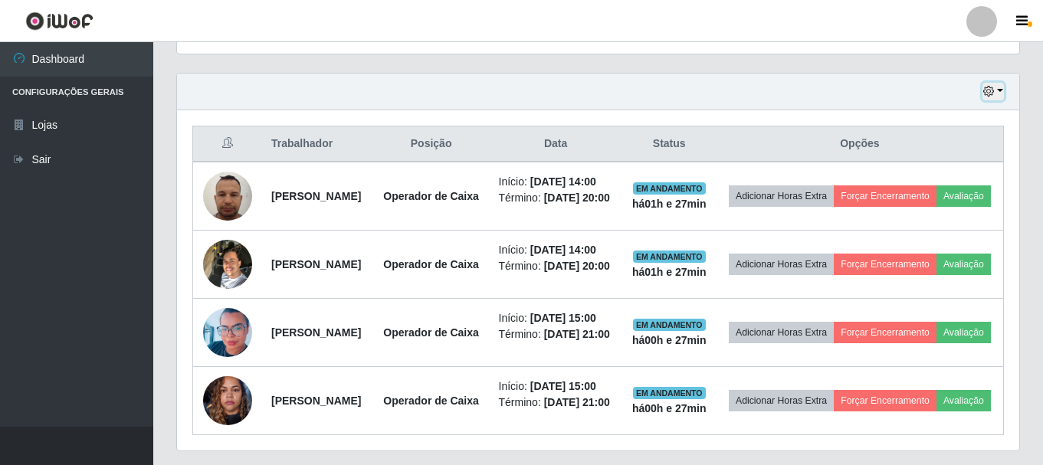
click at [997, 88] on button "button" at bounding box center [992, 92] width 21 height 18
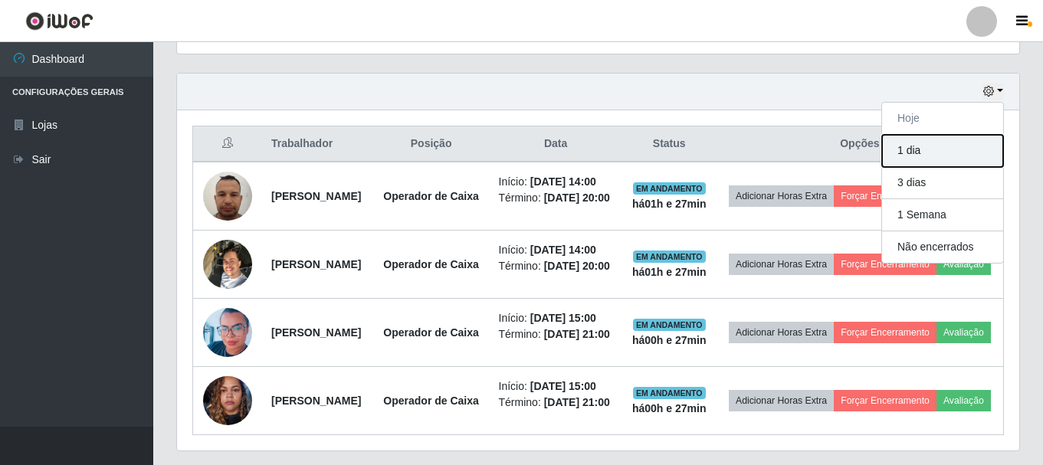
click at [972, 146] on button "1 dia" at bounding box center [942, 151] width 121 height 32
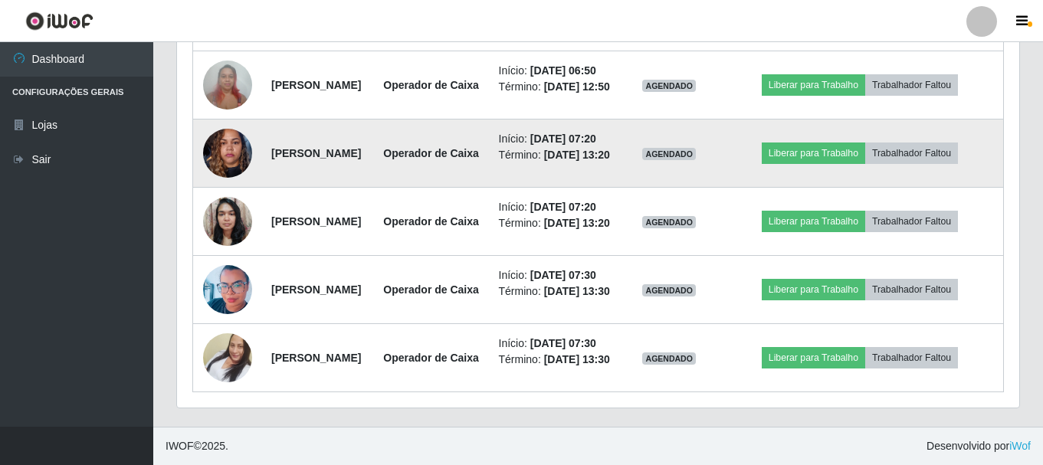
scroll to position [969, 0]
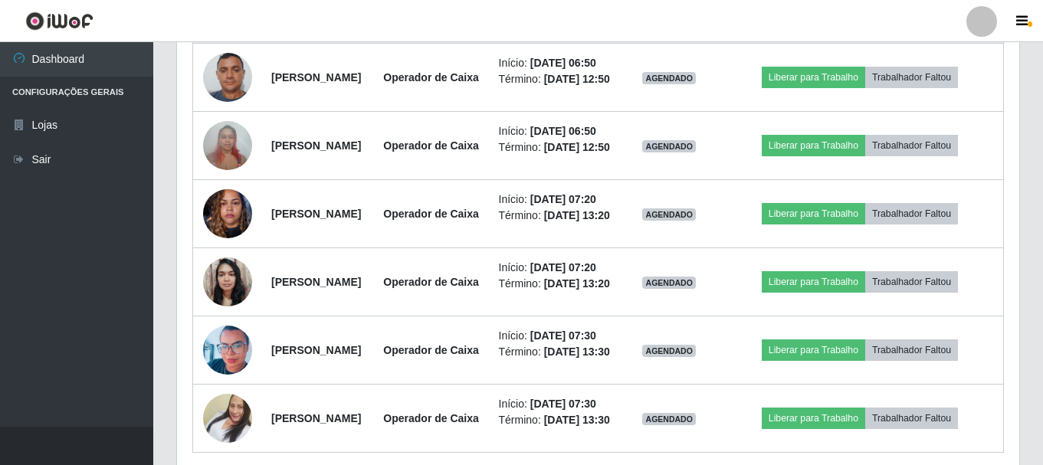
drag, startPoint x: 270, startPoint y: 132, endPoint x: 425, endPoint y: 120, distance: 156.0
click at [373, 44] on td "Breno Jhonata Dantas Pinto" at bounding box center [317, 9] width 111 height 68
copy strong "Breno Jhonata Dantas Pinto"
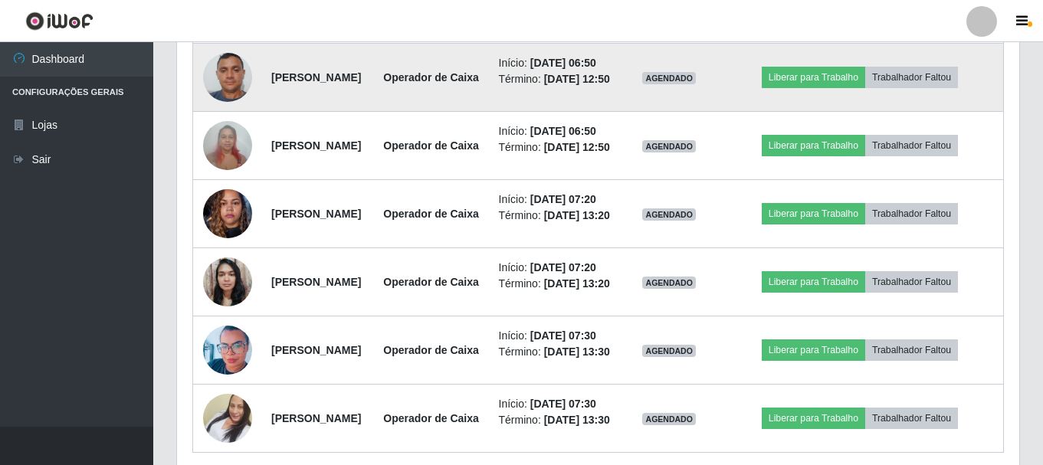
drag, startPoint x: 267, startPoint y: 222, endPoint x: 385, endPoint y: 241, distance: 118.8
click at [373, 112] on td "Jordão Davidson do Nascimento Franco" at bounding box center [317, 78] width 111 height 68
copy strong "Jordão Davidson do Nascimento Franco"
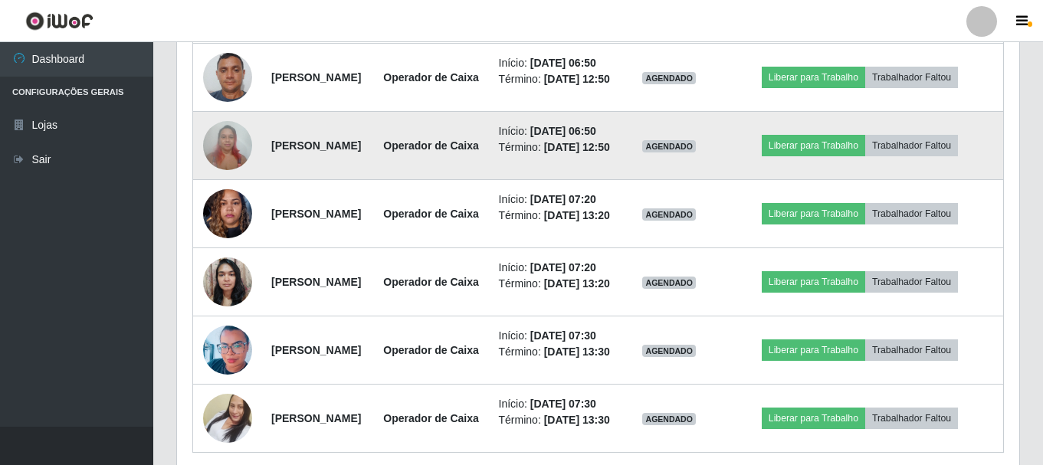
drag, startPoint x: 270, startPoint y: 318, endPoint x: 418, endPoint y: 337, distance: 149.9
click at [373, 180] on td "MARGARETH BARBOSA DA SILVA" at bounding box center [317, 146] width 111 height 68
copy strong "MARGARETH BARBOSA DA SILVA"
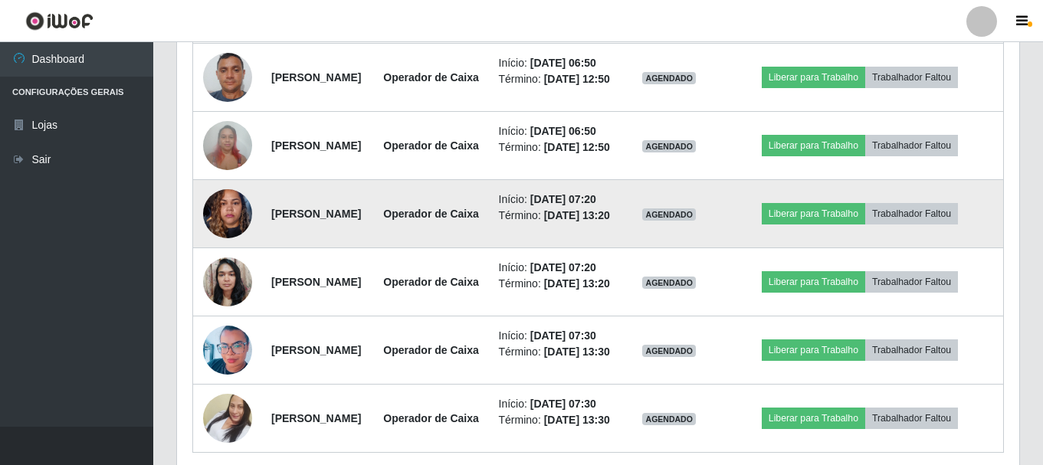
scroll to position [1199, 0]
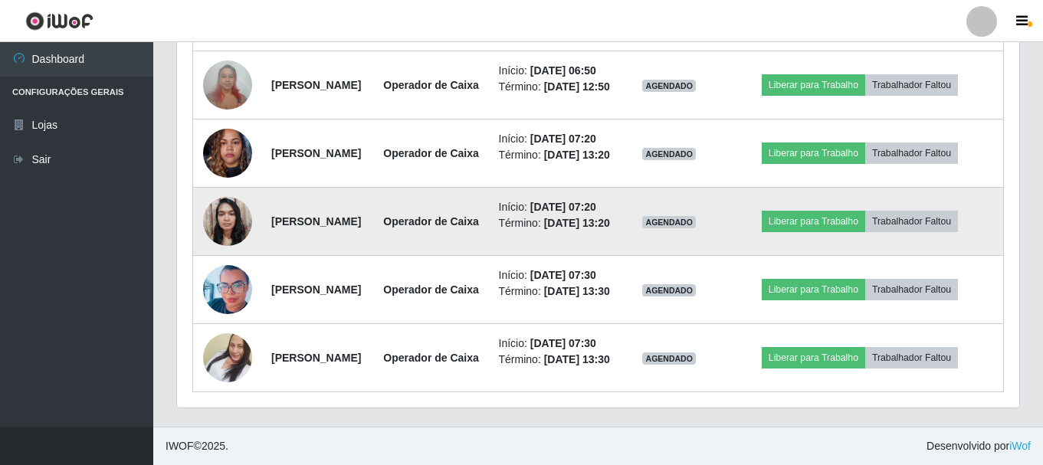
drag, startPoint x: 272, startPoint y: 288, endPoint x: 399, endPoint y: 289, distance: 127.2
click at [373, 256] on td "Camila da Silva Bezerra" at bounding box center [317, 222] width 111 height 68
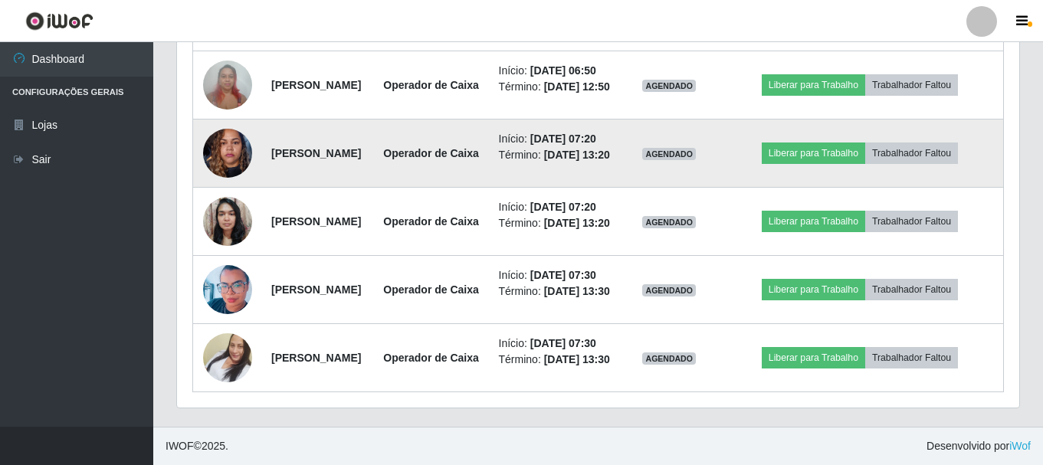
click at [362, 188] on td "[PERSON_NAME]" at bounding box center [317, 154] width 111 height 68
drag, startPoint x: 265, startPoint y: 198, endPoint x: 394, endPoint y: 202, distance: 128.8
click at [373, 188] on td "[PERSON_NAME]" at bounding box center [317, 154] width 111 height 68
copy strong "[PERSON_NAME]"
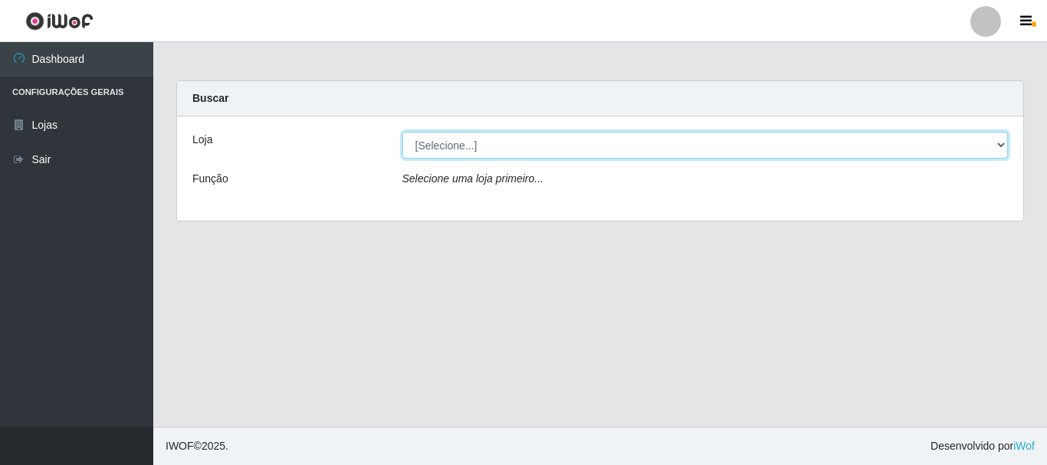
click at [441, 150] on select "[Selecione...] [GEOGRAPHIC_DATA] [GEOGRAPHIC_DATA]" at bounding box center [705, 145] width 606 height 27
select select "64"
click at [402, 132] on select "[Selecione...] [GEOGRAPHIC_DATA] [GEOGRAPHIC_DATA]" at bounding box center [705, 145] width 606 height 27
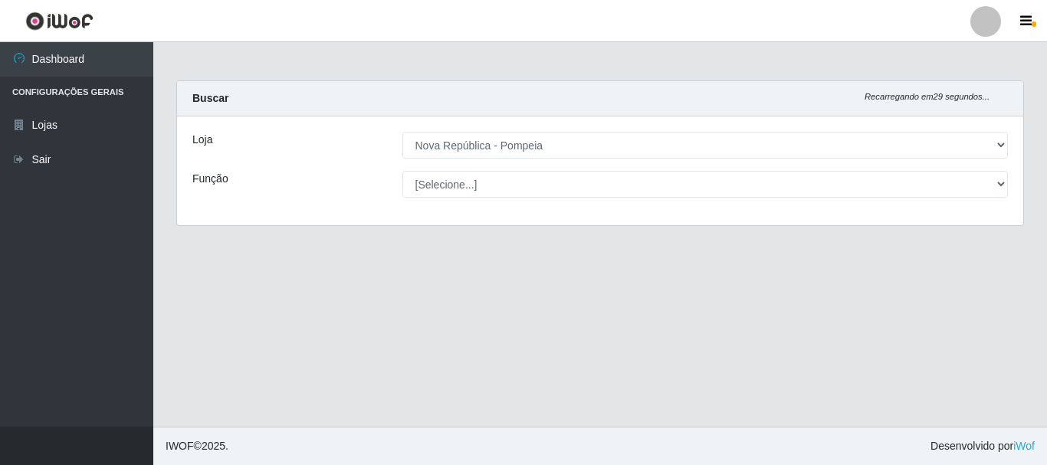
click at [474, 179] on select "[Selecione...] Balconista Operador de Caixa Recepcionista Repositor" at bounding box center [705, 184] width 606 height 27
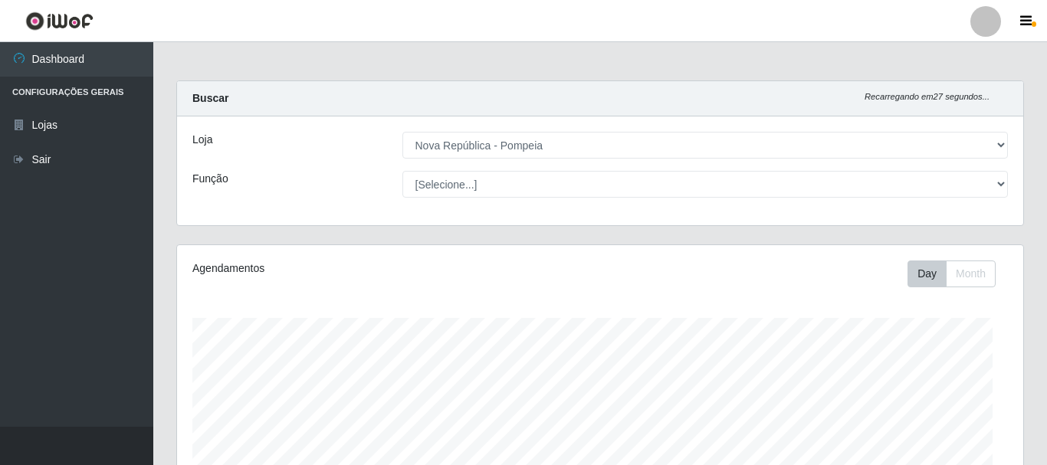
select select "22"
click at [402, 171] on select "[Selecione...] Balconista Operador de Caixa Recepcionista Repositor" at bounding box center [705, 184] width 606 height 27
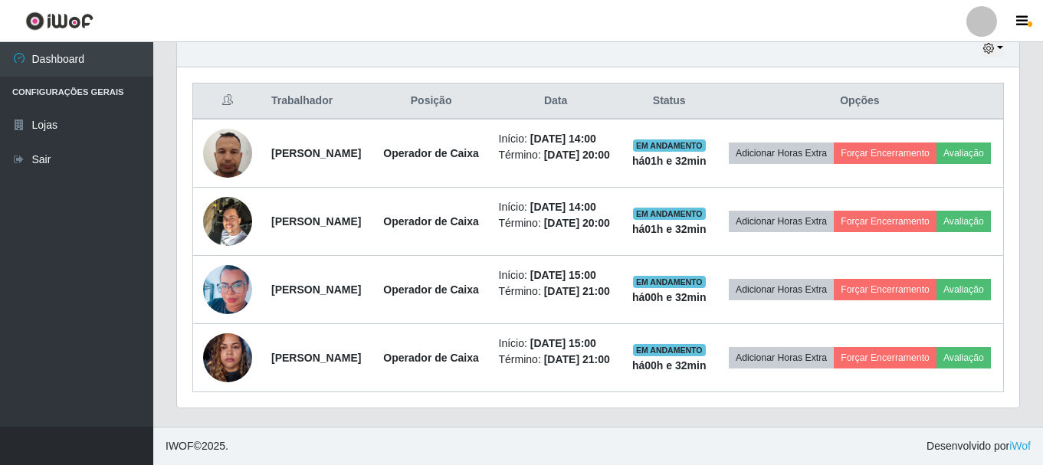
scroll to position [433, 0]
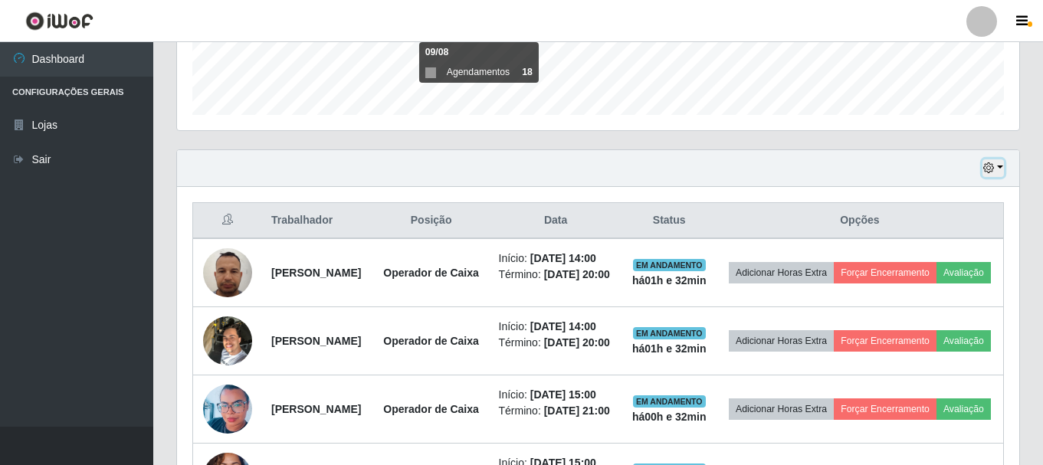
click at [998, 166] on button "button" at bounding box center [992, 168] width 21 height 18
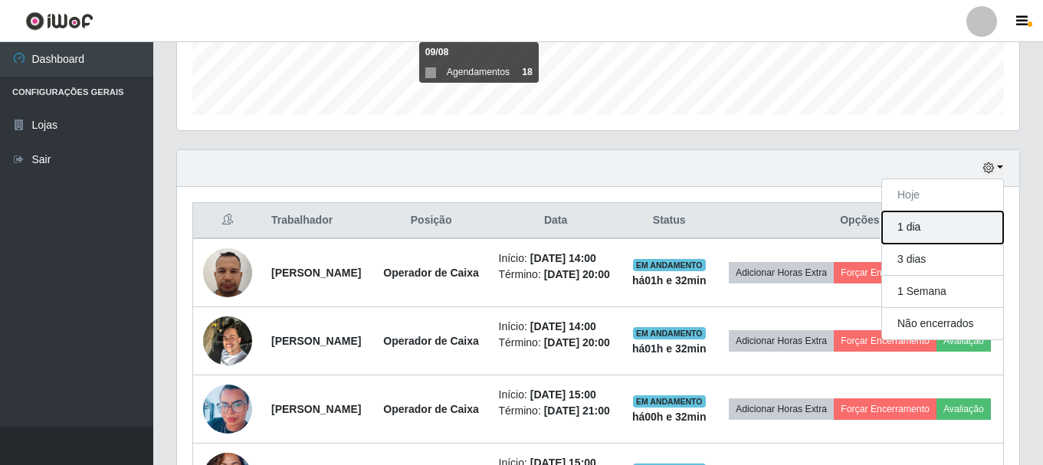
click at [960, 223] on button "1 dia" at bounding box center [942, 227] width 121 height 32
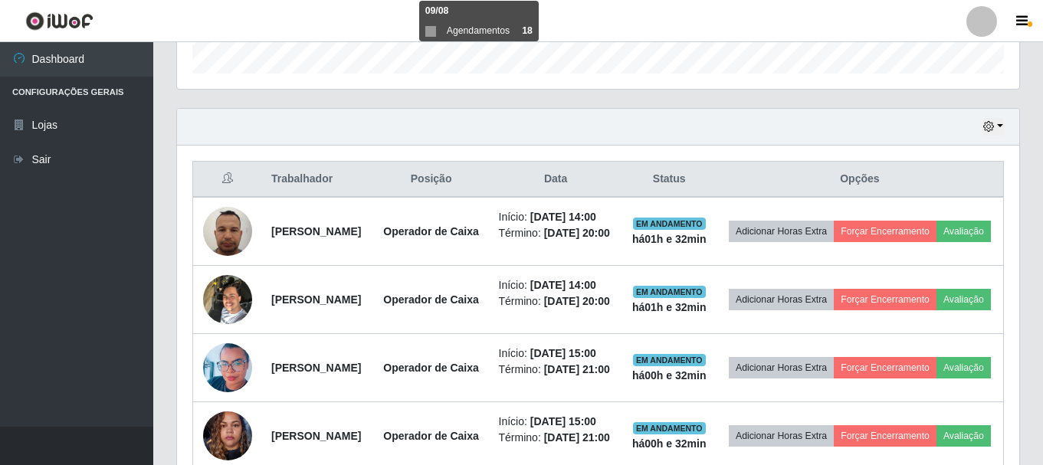
scroll to position [663, 0]
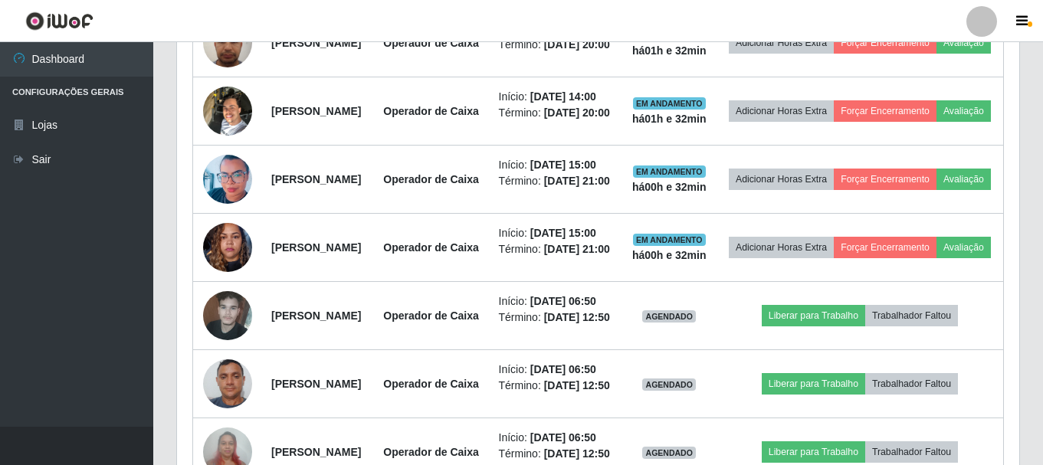
click at [415, 297] on tbody "João Ricardo Lopes do Nascimento Operador de Caixa Início: 20/09/2025, 14:00 Té…" at bounding box center [598, 383] width 811 height 751
drag, startPoint x: 267, startPoint y: 307, endPoint x: 410, endPoint y: 383, distance: 161.4
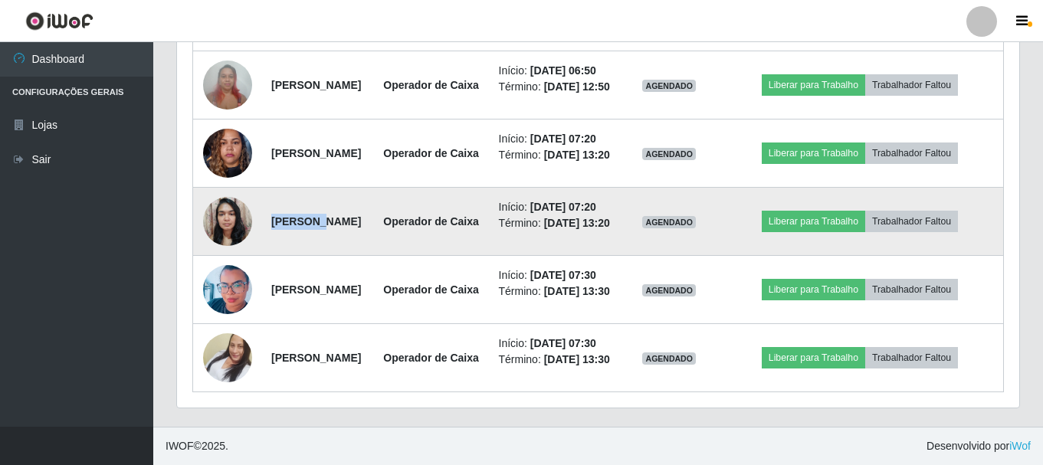
drag, startPoint x: 312, startPoint y: 318, endPoint x: 249, endPoint y: 314, distance: 62.9
click at [373, 256] on td "Camila da Silva Bezerra" at bounding box center [317, 222] width 111 height 68
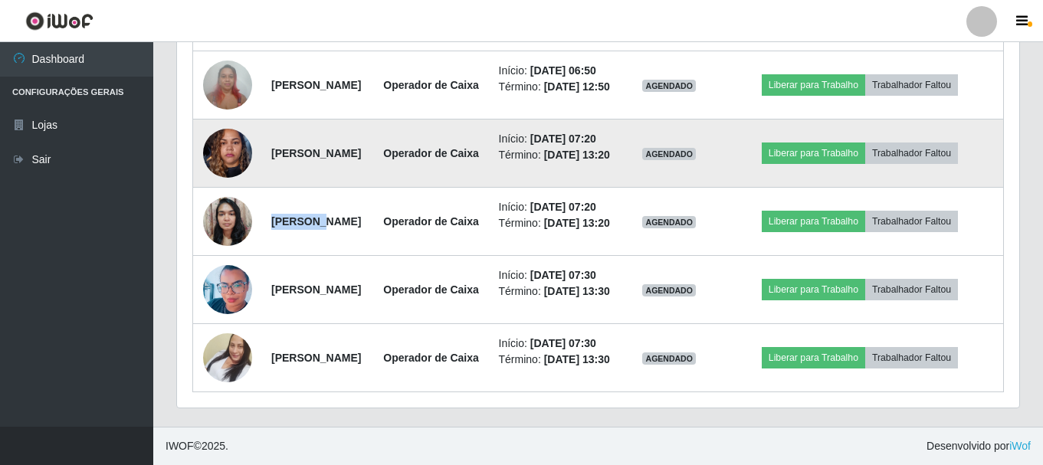
click at [361, 228] on strong "Camila da Silva Bezerra" at bounding box center [316, 221] width 90 height 12
click at [373, 188] on td "[PERSON_NAME]" at bounding box center [317, 154] width 111 height 68
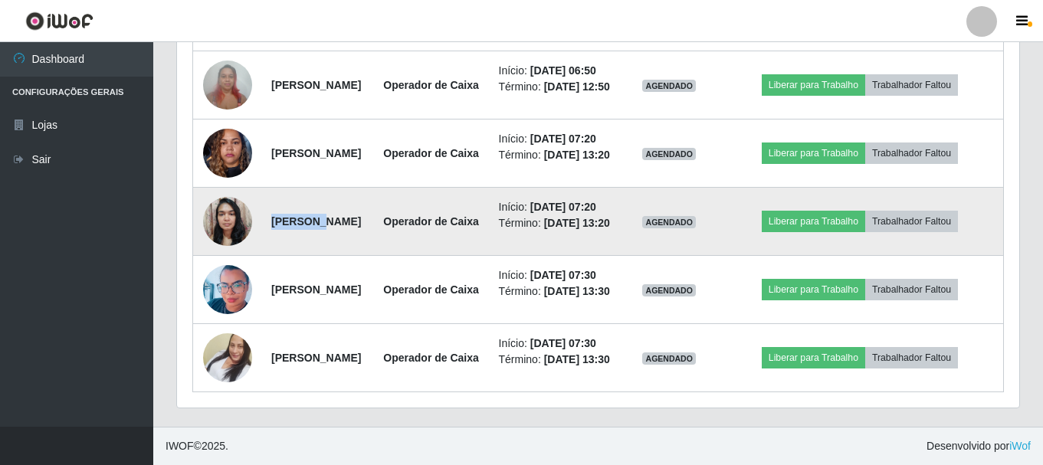
drag, startPoint x: 383, startPoint y: 206, endPoint x: 270, endPoint y: 307, distance: 151.4
click at [319, 120] on td "MARGARETH BARBOSA DA SILVA" at bounding box center [317, 85] width 111 height 68
drag, startPoint x: 270, startPoint y: 307, endPoint x: 392, endPoint y: 306, distance: 121.8
click at [373, 256] on td "Camila da Silva Bezerra" at bounding box center [317, 222] width 111 height 68
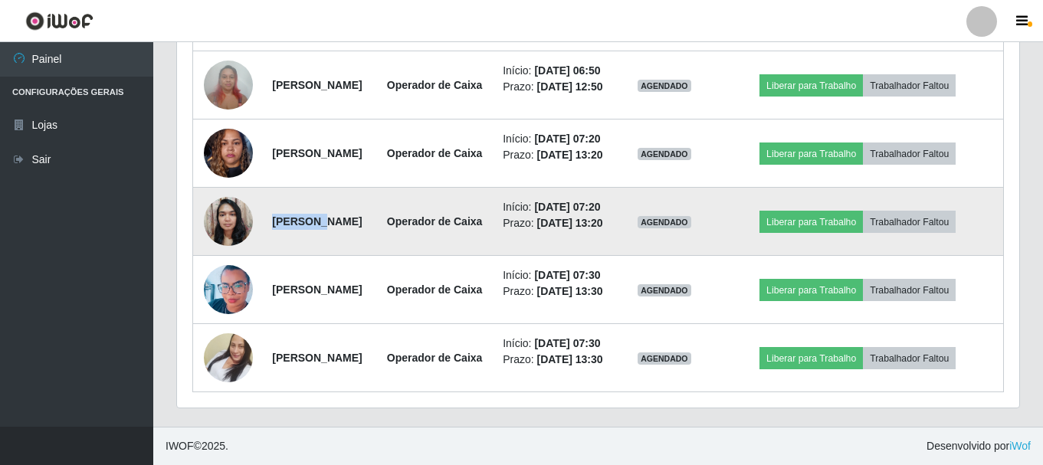
scroll to position [320, 842]
copy strong "Camila da Silva Bezerra"
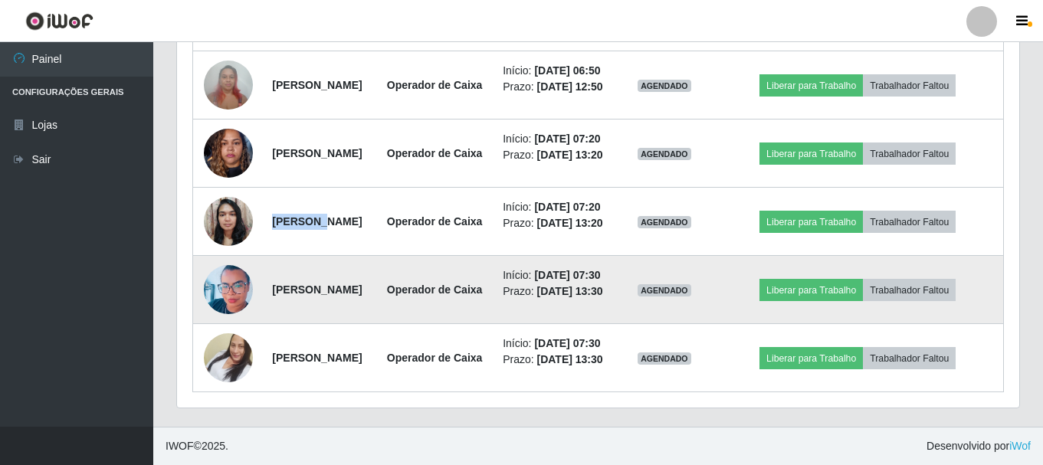
scroll to position [1336, 0]
drag, startPoint x: 269, startPoint y: 239, endPoint x: 426, endPoint y: 273, distance: 160.7
click at [375, 273] on td "[PERSON_NAME]" at bounding box center [319, 290] width 113 height 68
copy font "[PERSON_NAME]"
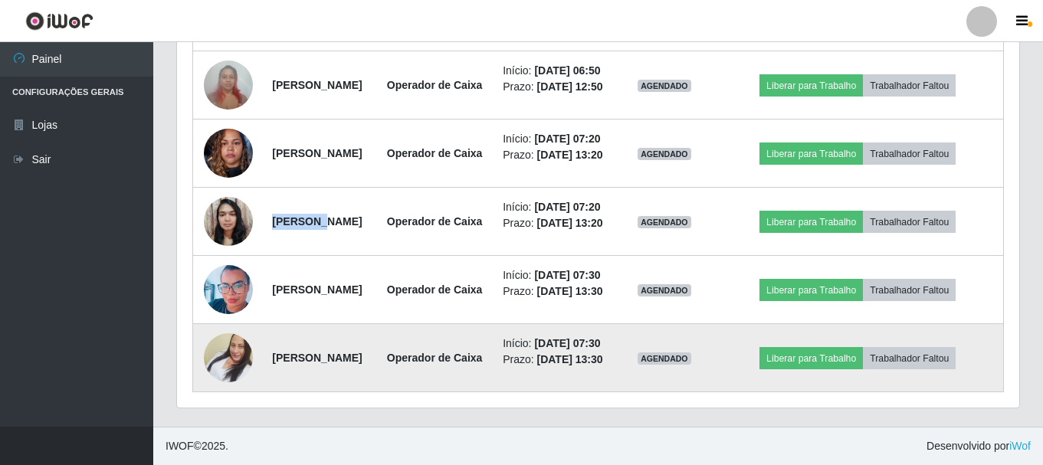
drag, startPoint x: 269, startPoint y: 348, endPoint x: 408, endPoint y: 343, distance: 138.8
click at [375, 343] on td "Ligiane Samara da Silva" at bounding box center [319, 358] width 113 height 68
copy font "Ligiane Samara da Silva"
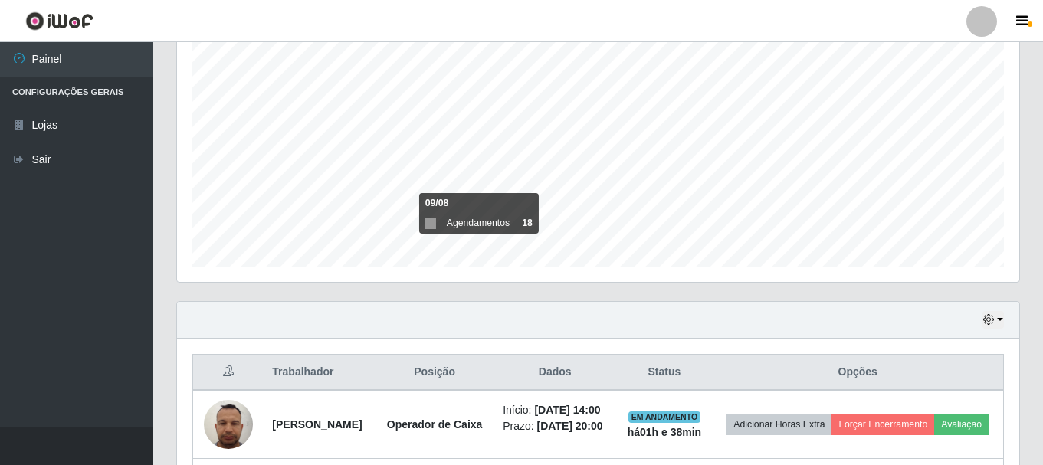
scroll to position [263, 0]
